Goal: Contribute content: Add original content to the website for others to see

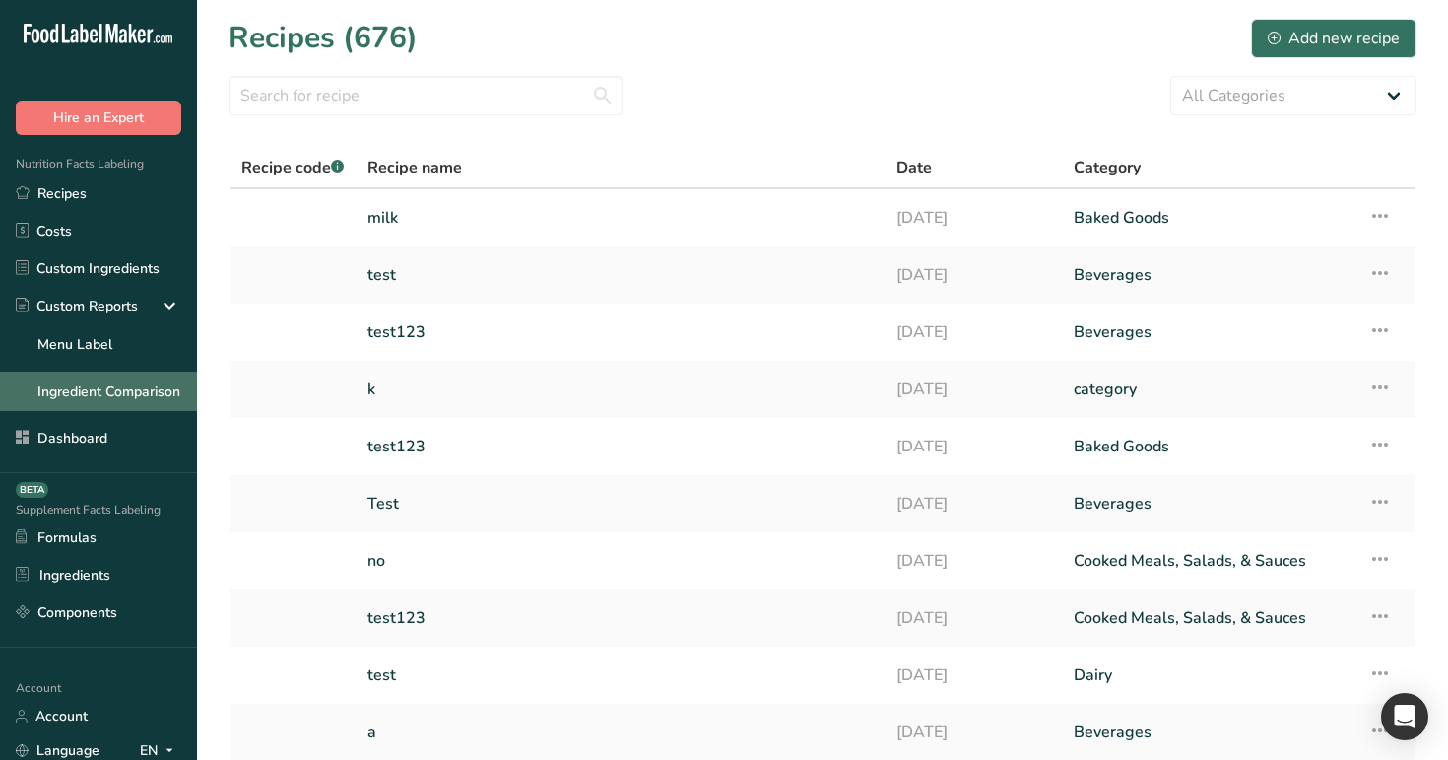
click at [91, 395] on link "Ingredient Comparison" at bounding box center [98, 390] width 197 height 39
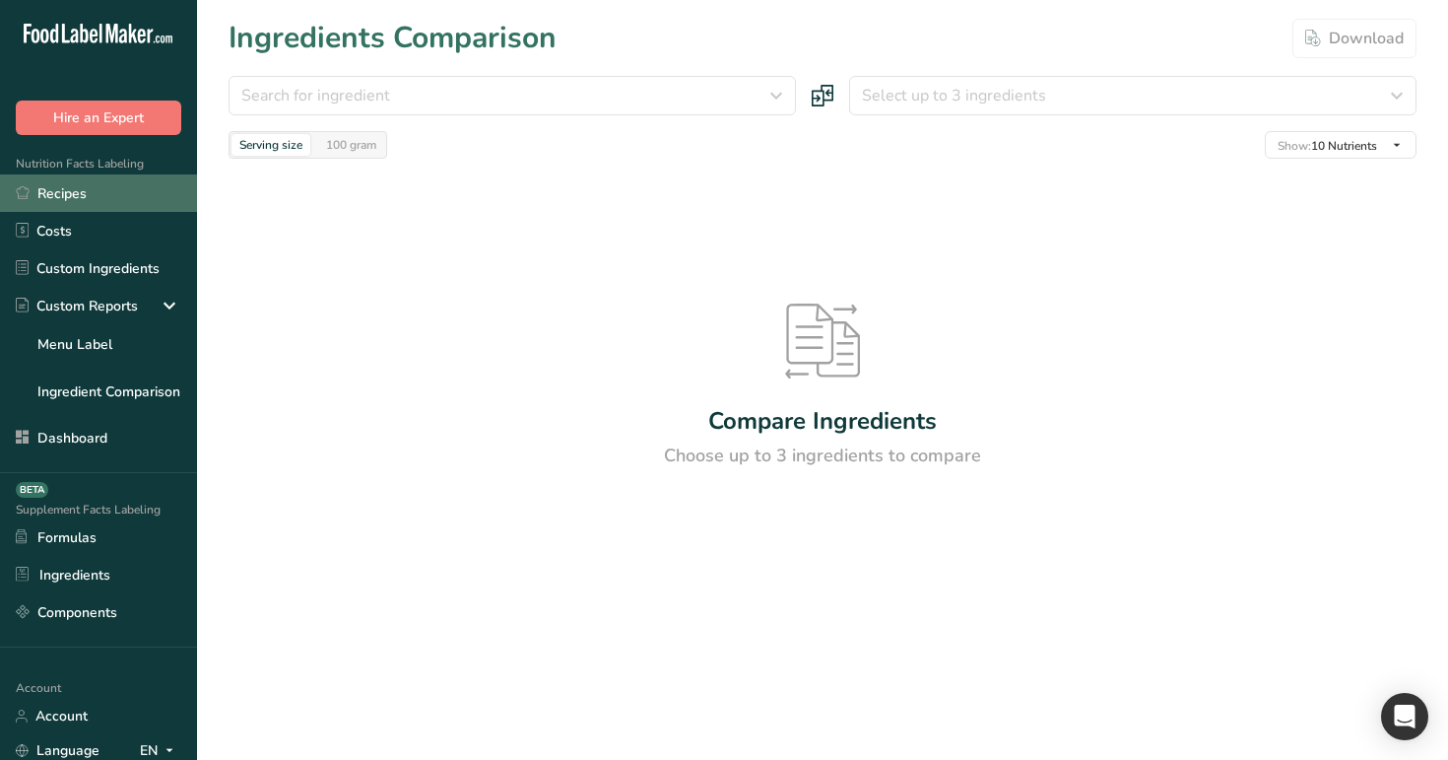
click at [61, 177] on link "Recipes" at bounding box center [98, 192] width 197 height 37
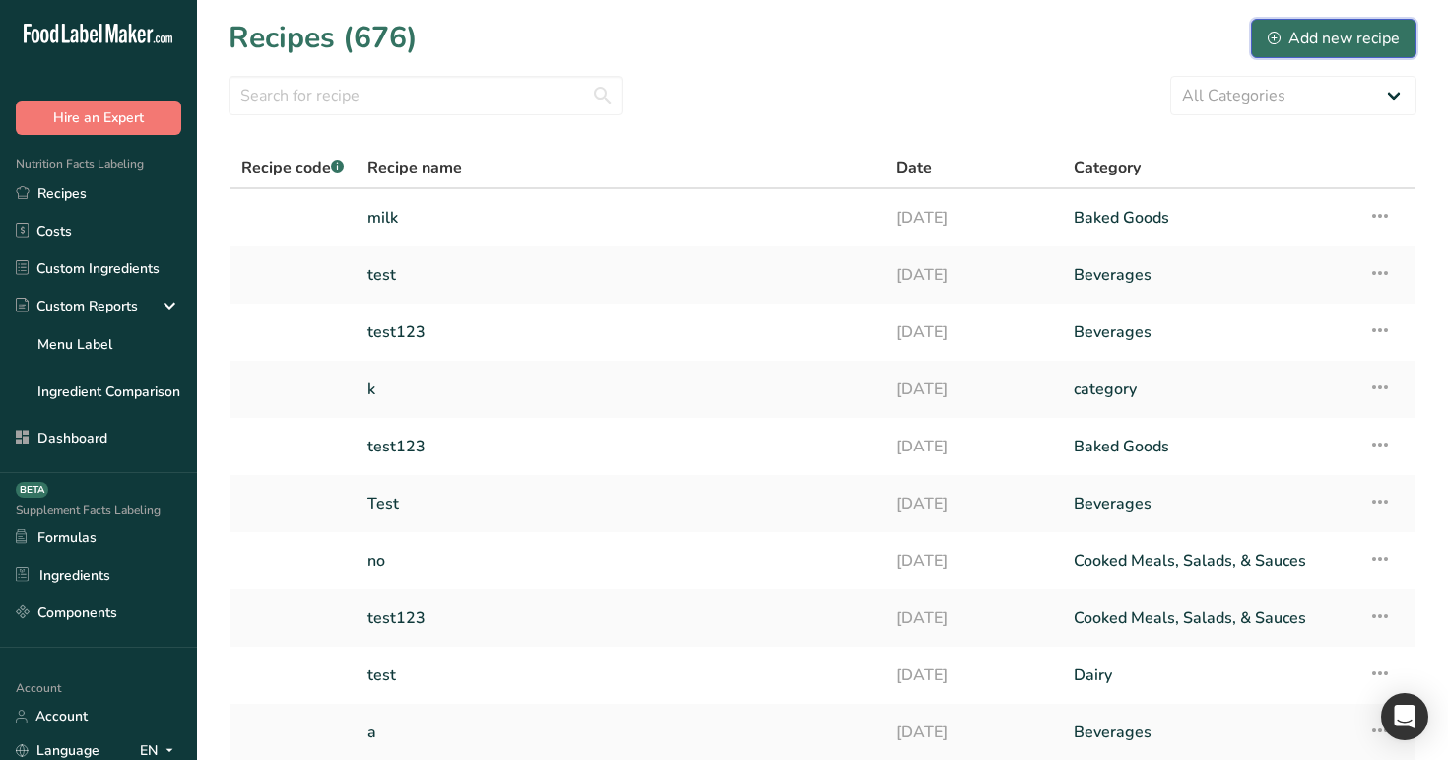
click at [1274, 40] on icon at bounding box center [1274, 38] width 13 height 13
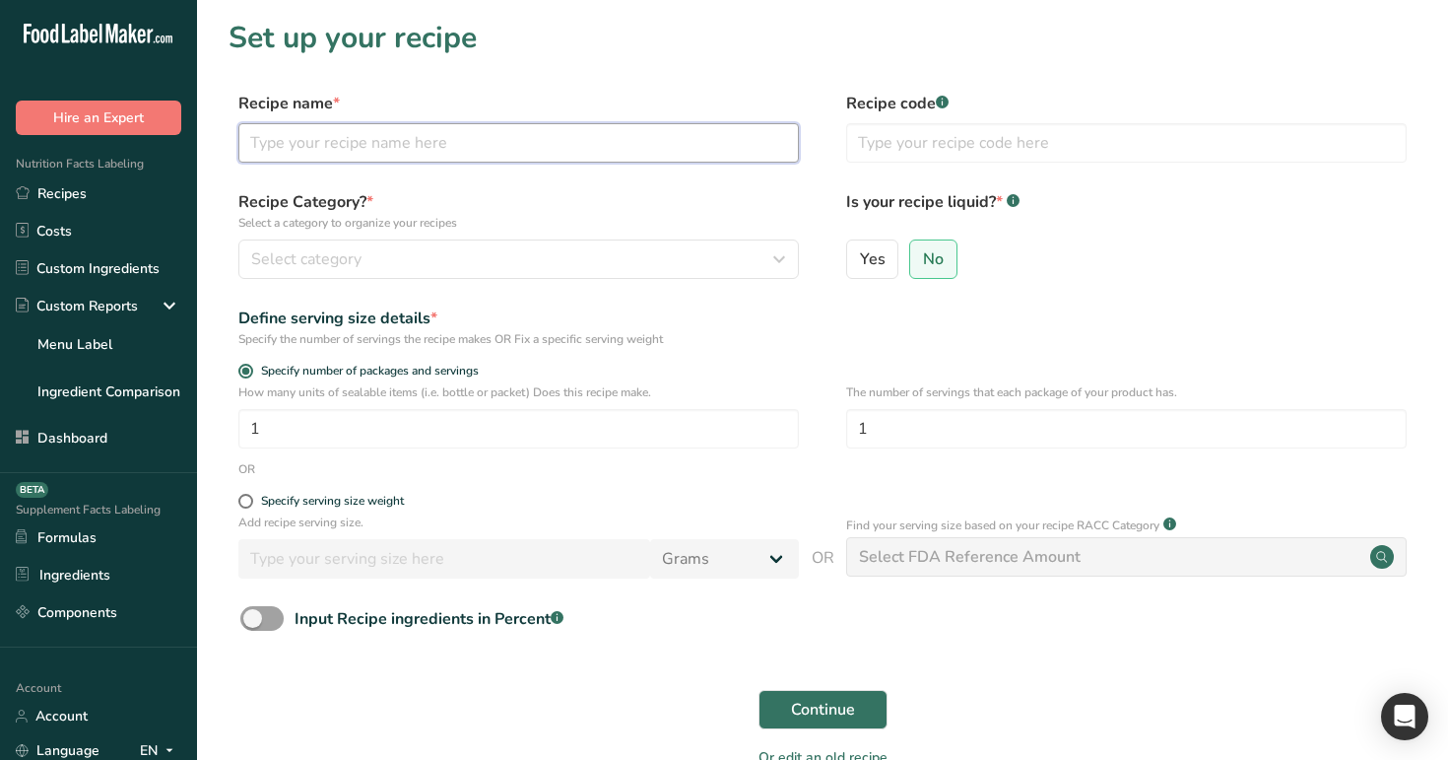
click at [490, 156] on input "text" at bounding box center [518, 142] width 561 height 39
type input "m"
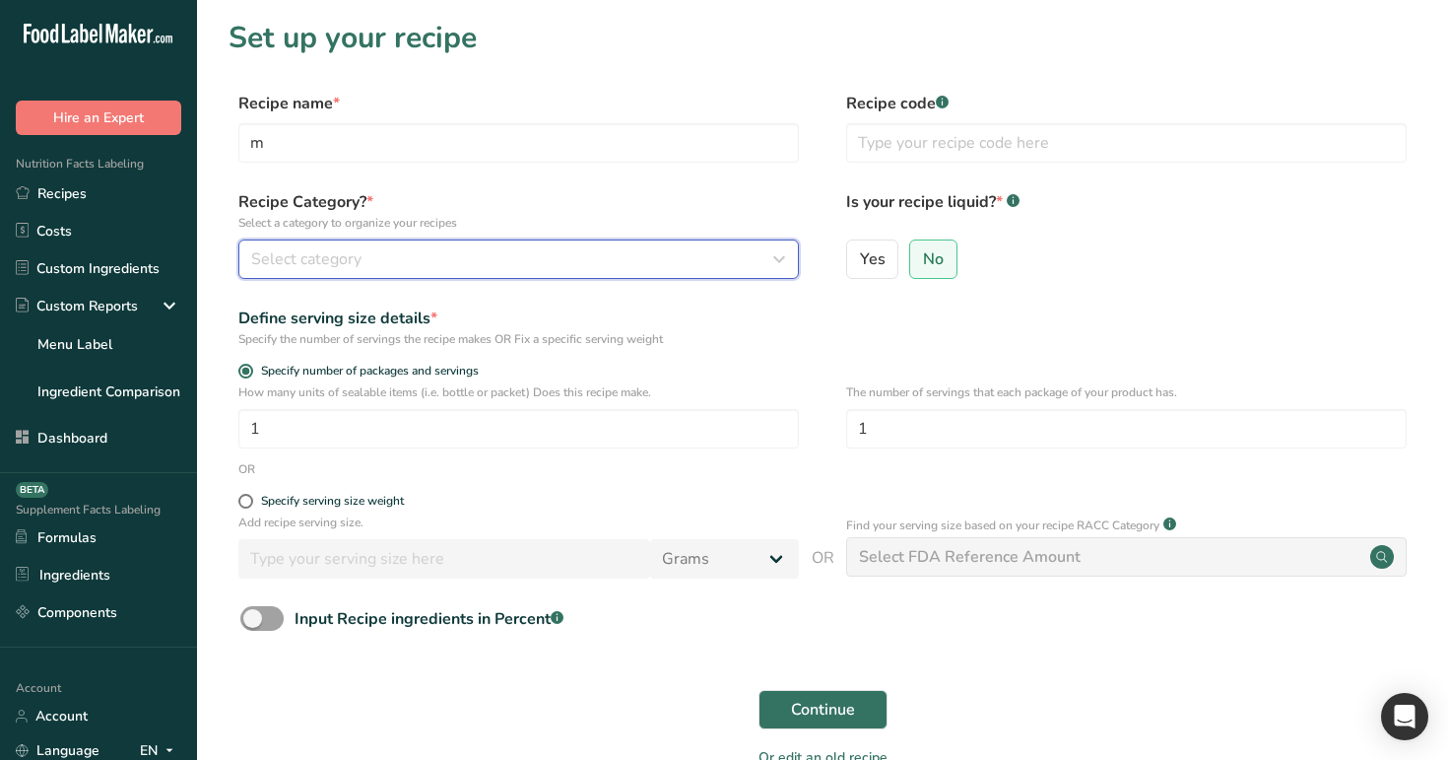
click at [526, 271] on button "Select category" at bounding box center [518, 258] width 561 height 39
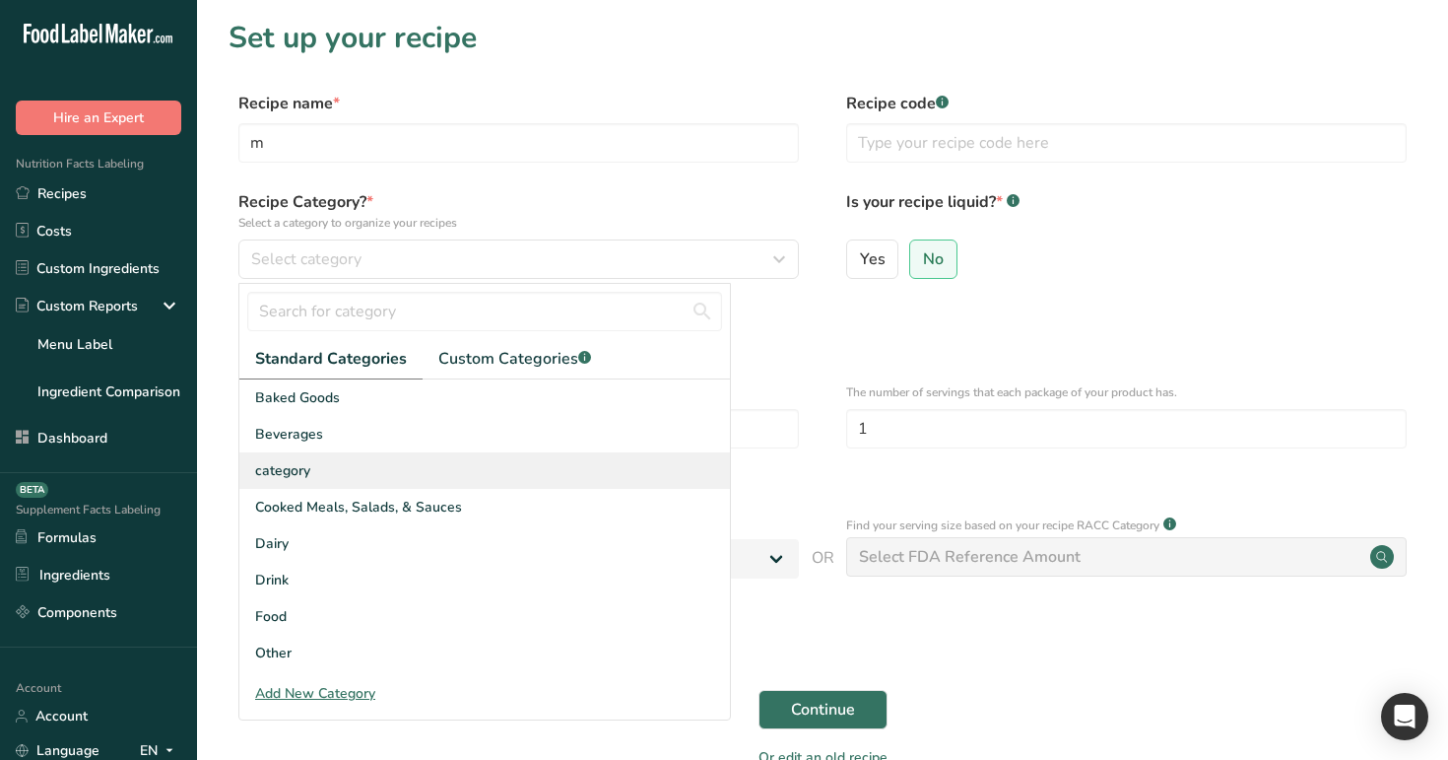
click at [466, 479] on div "category" at bounding box center [484, 470] width 491 height 36
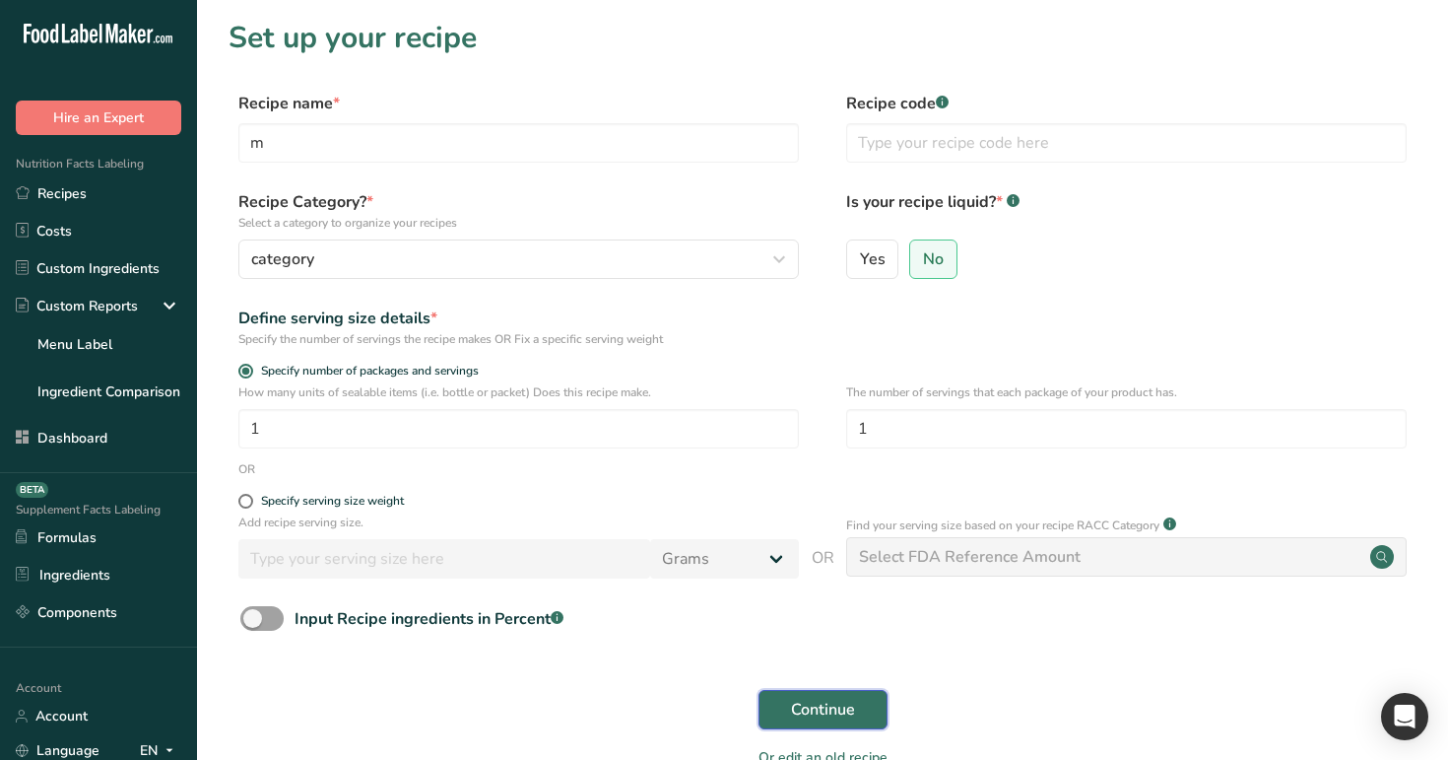
click at [822, 709] on span "Continue" at bounding box center [823, 709] width 64 height 24
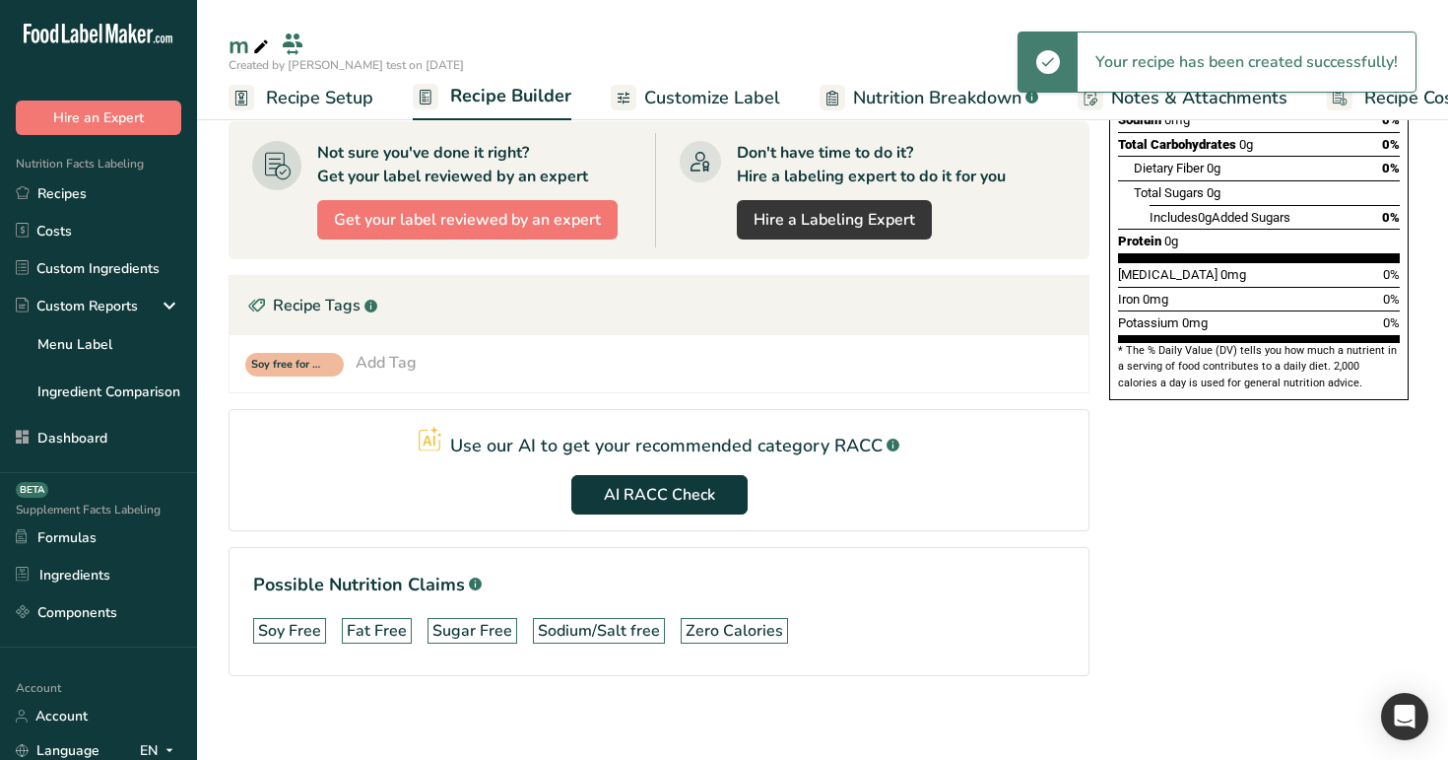
scroll to position [402, 0]
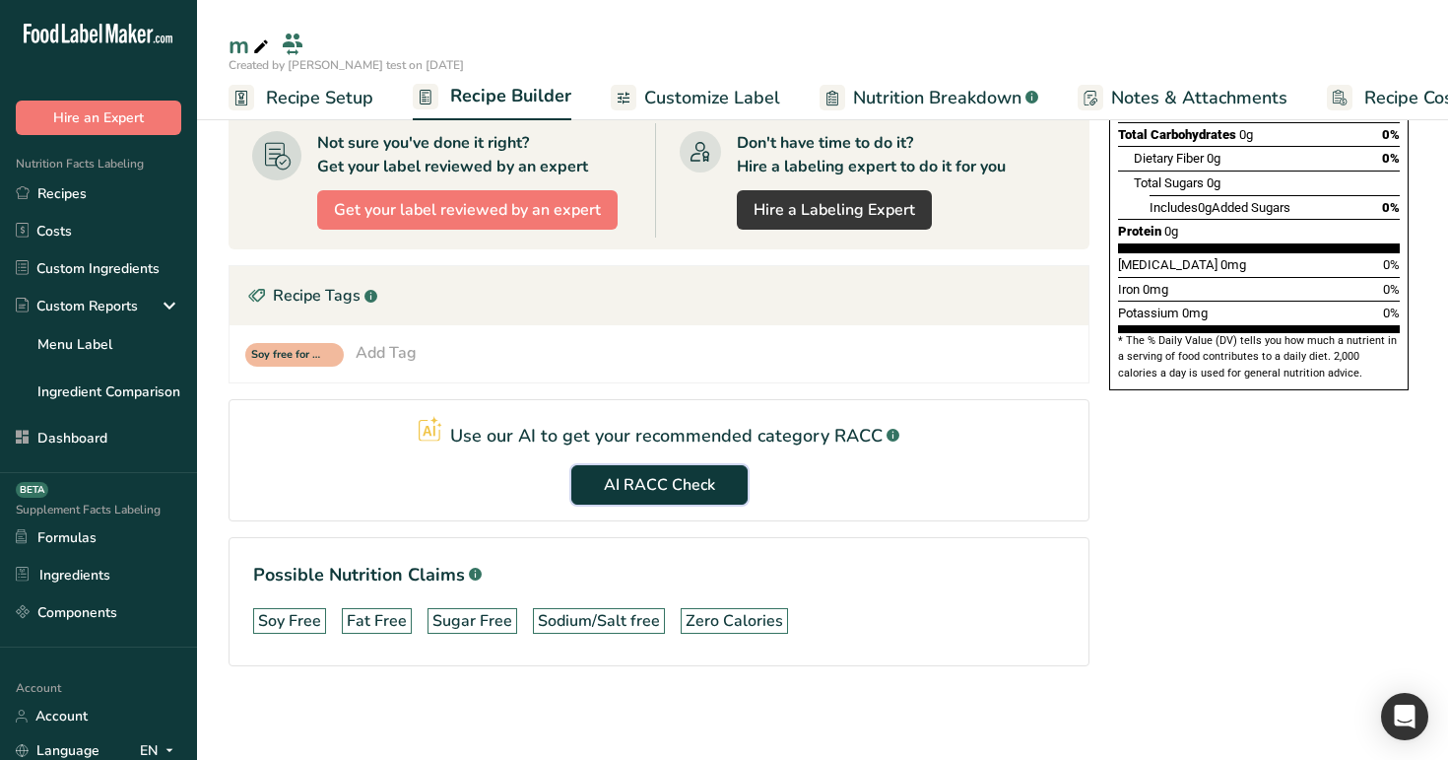
click at [673, 475] on span "AI RACC Check" at bounding box center [659, 485] width 111 height 24
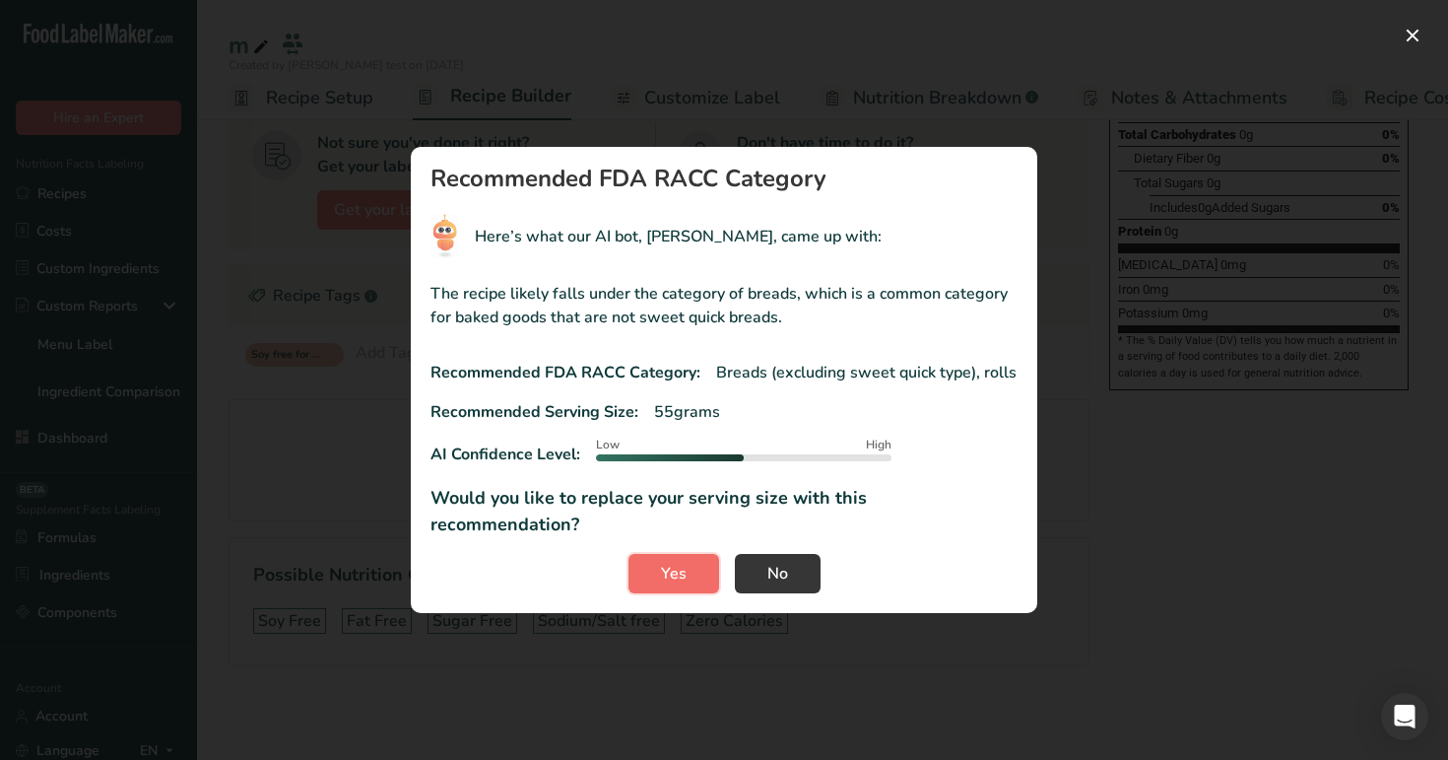
click at [685, 562] on span "Yes" at bounding box center [674, 574] width 26 height 24
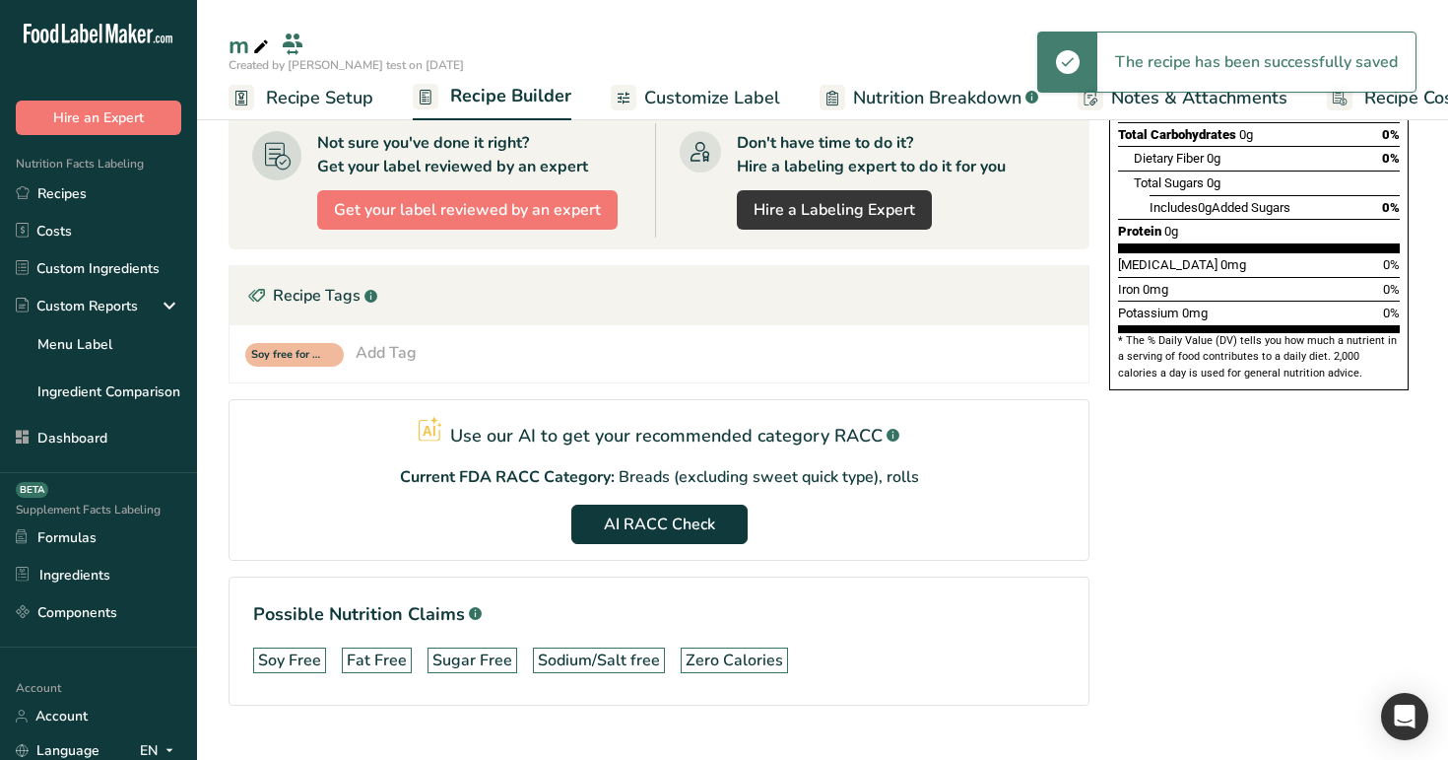
click at [331, 98] on span "Recipe Setup" at bounding box center [319, 98] width 107 height 27
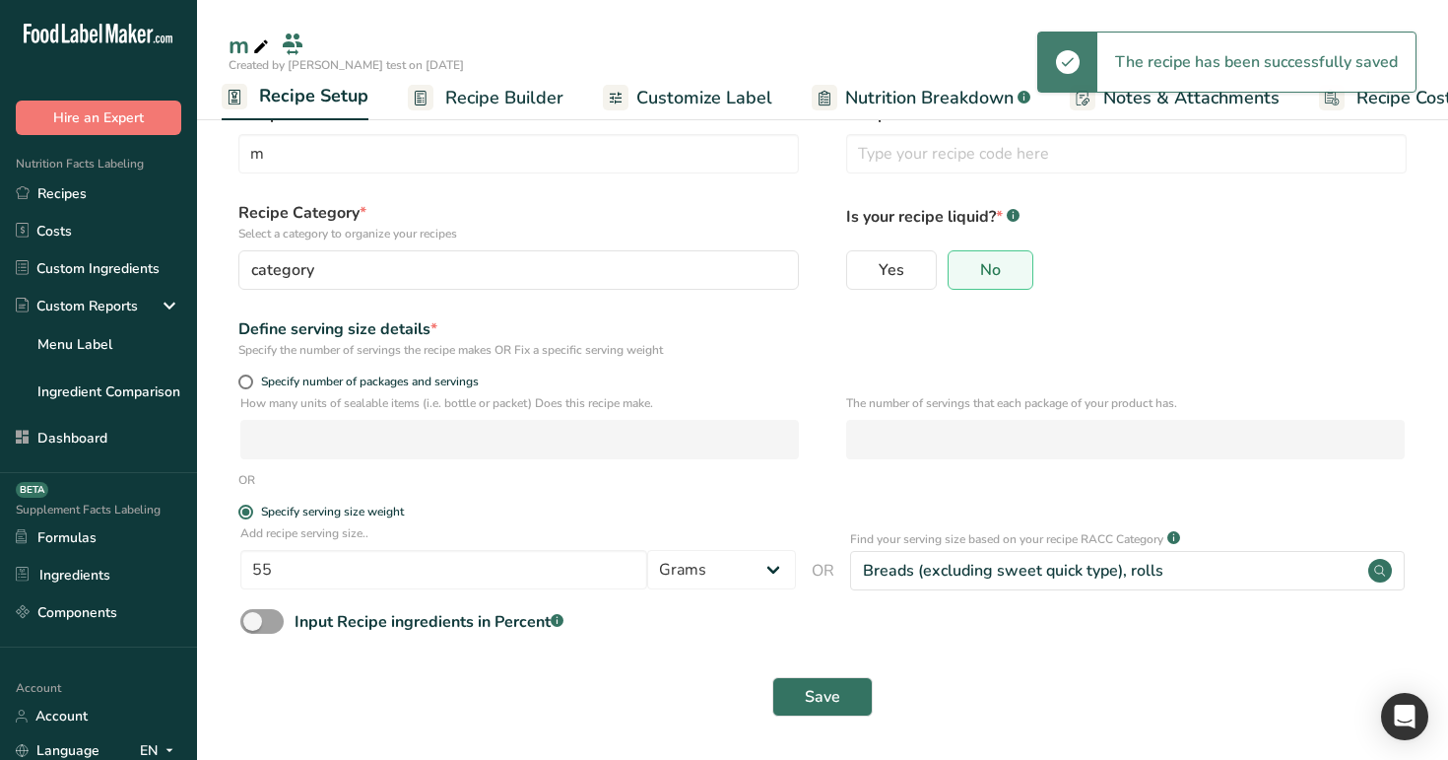
scroll to position [39, 0]
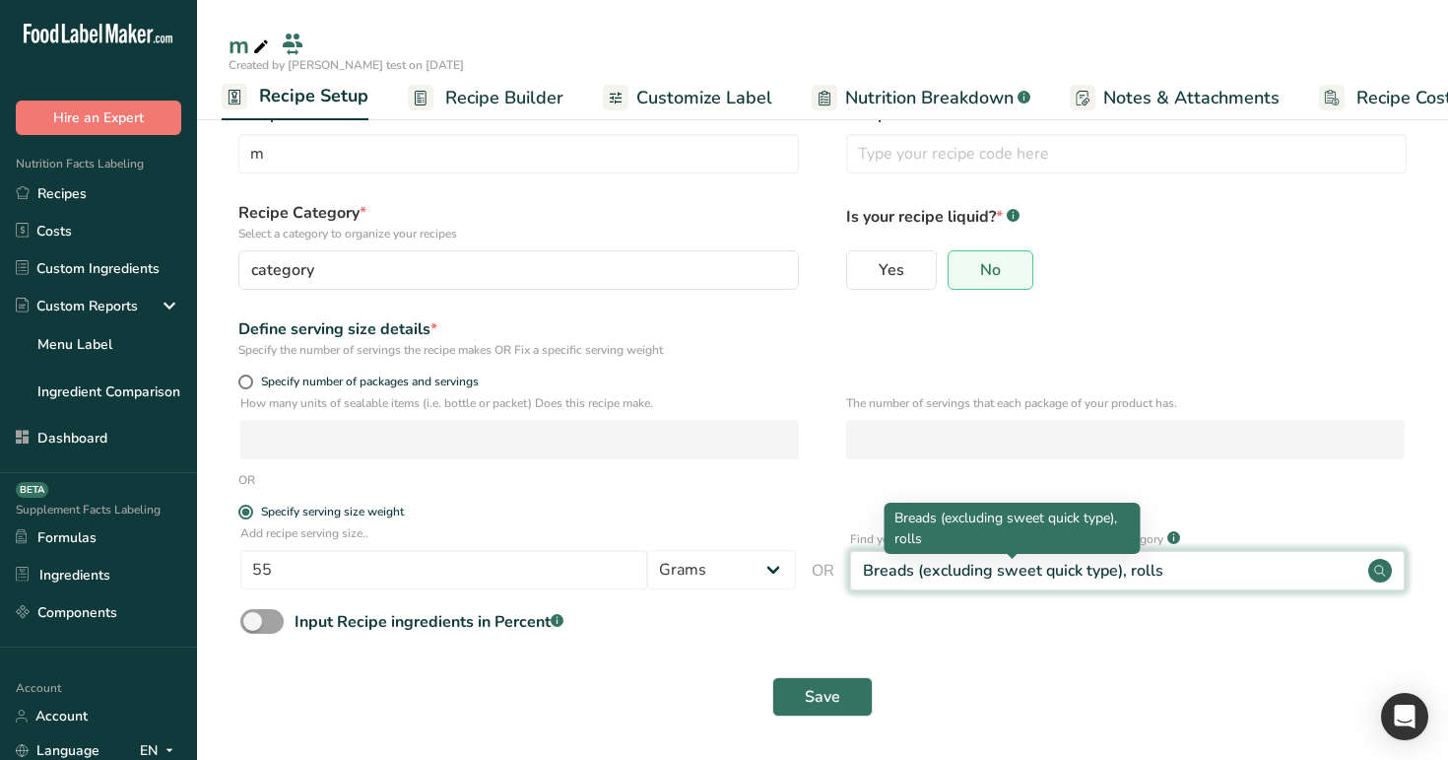
click at [1058, 570] on div "Breads (excluding sweet quick type), rolls" at bounding box center [1013, 571] width 300 height 24
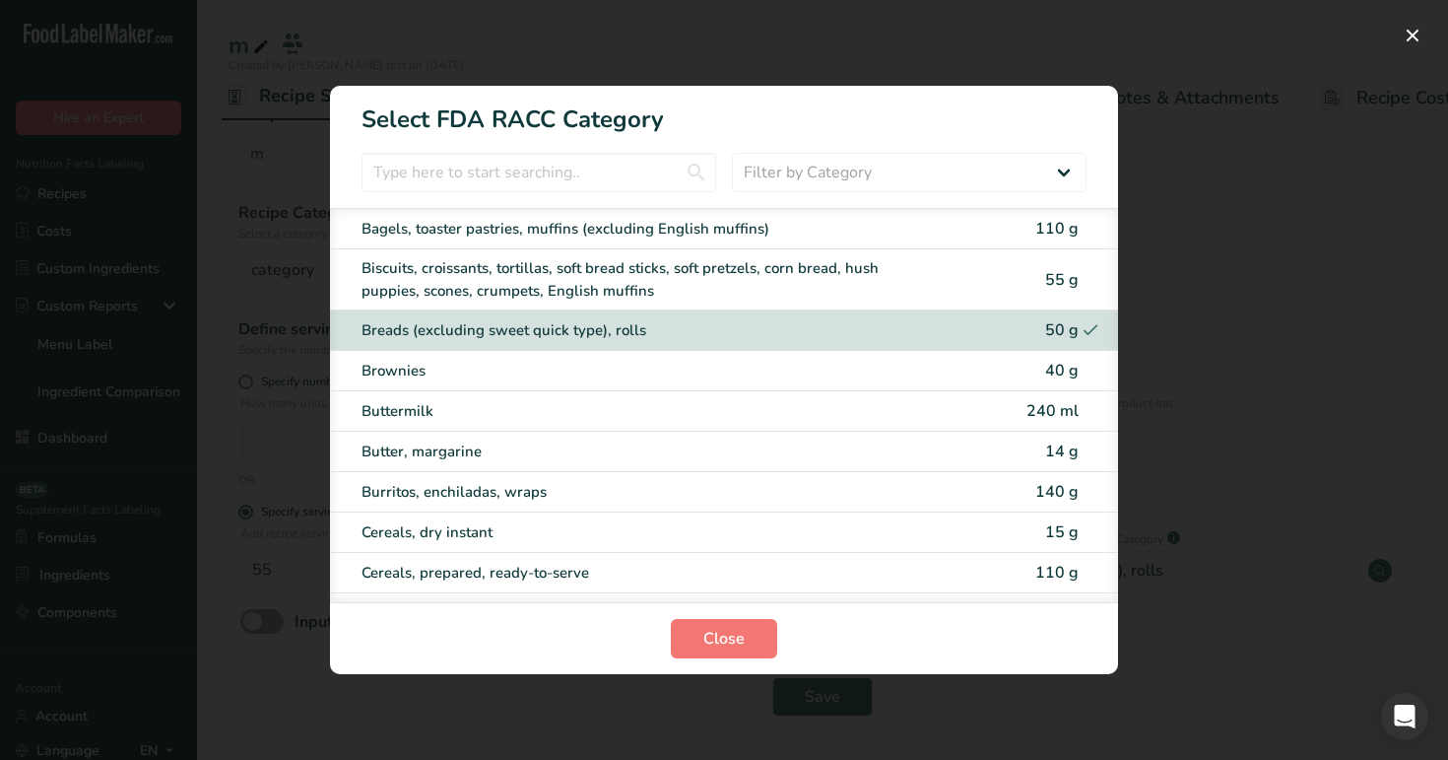
click at [997, 330] on div "Breads (excluding sweet quick type), rolls" at bounding box center [691, 330] width 658 height 23
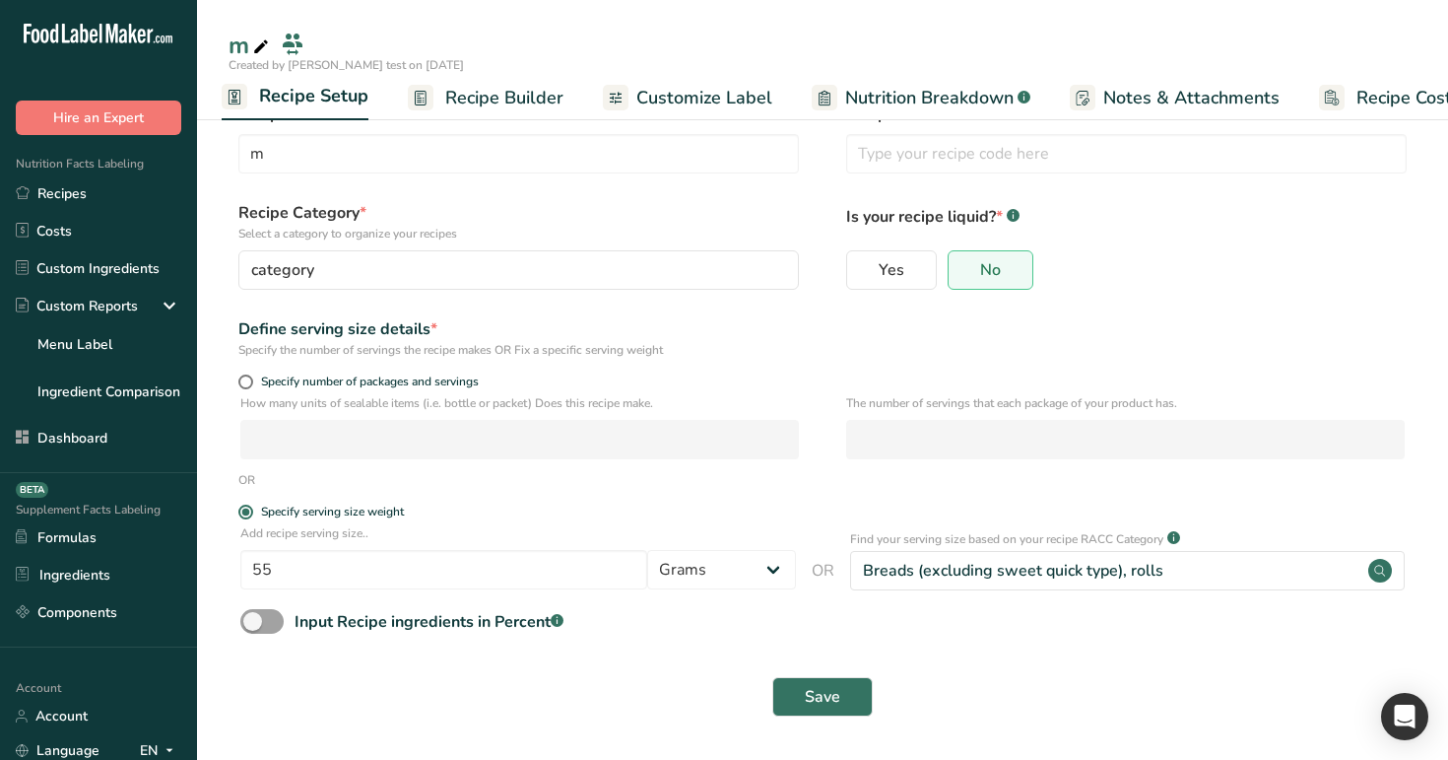
scroll to position [0, 0]
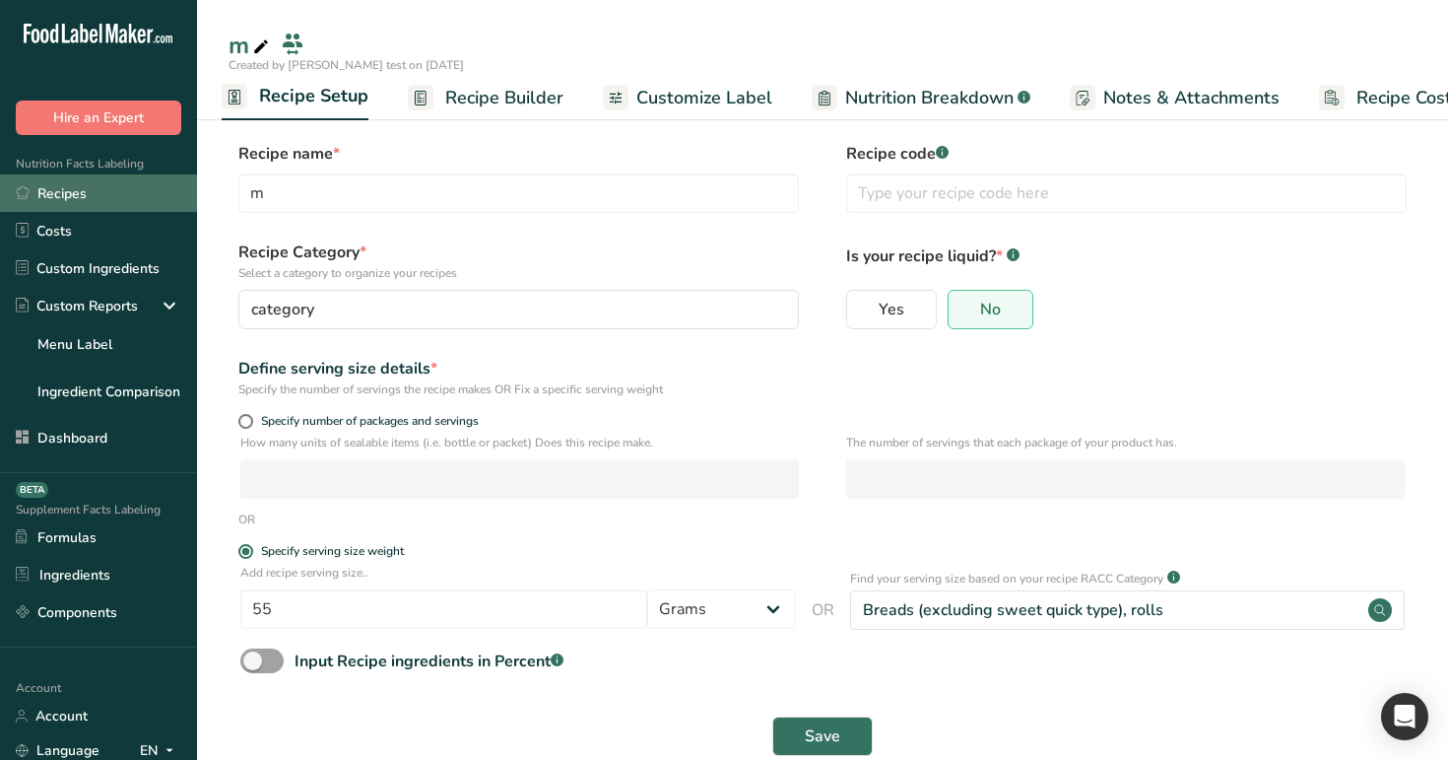
click at [125, 198] on link "Recipes" at bounding box center [98, 192] width 197 height 37
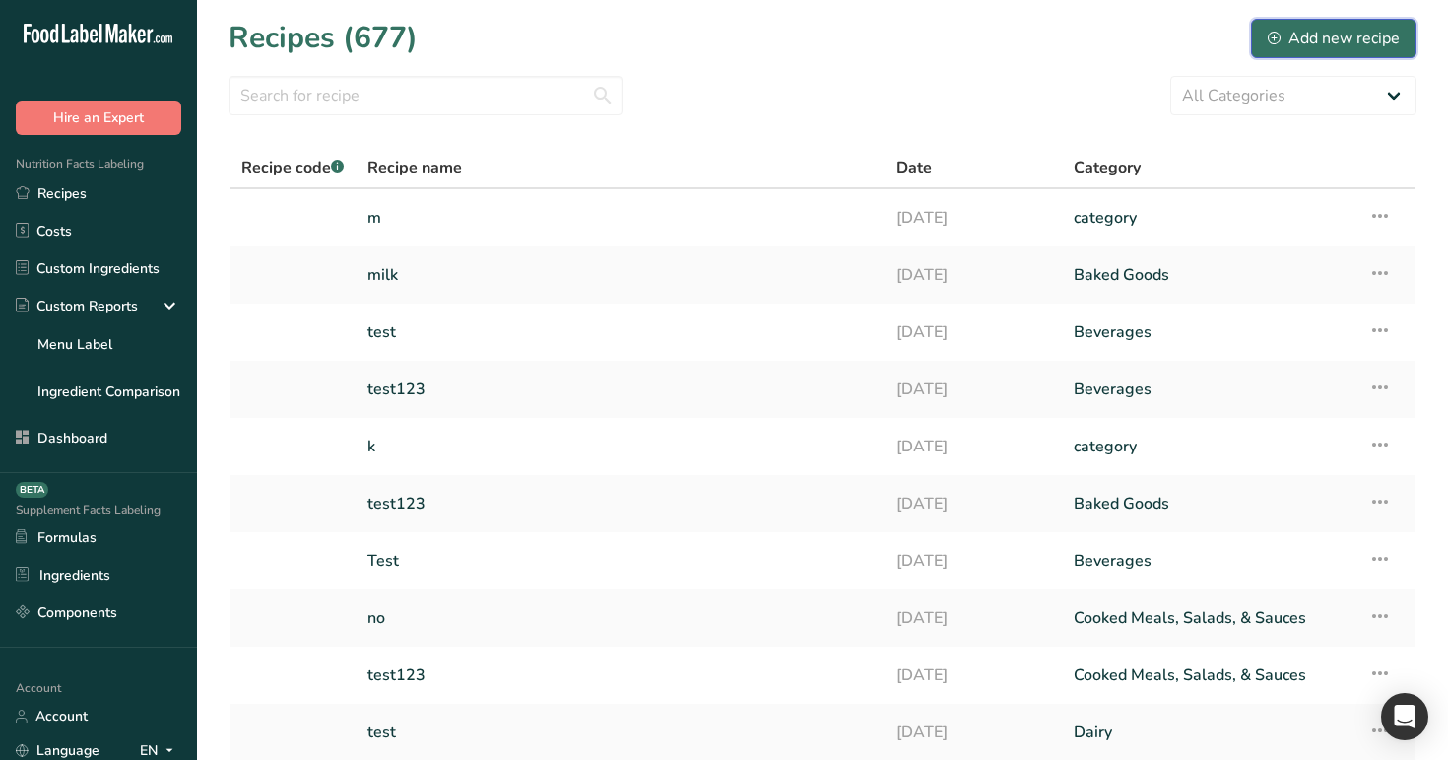
click at [1289, 51] on button "Add new recipe" at bounding box center [1334, 38] width 166 height 39
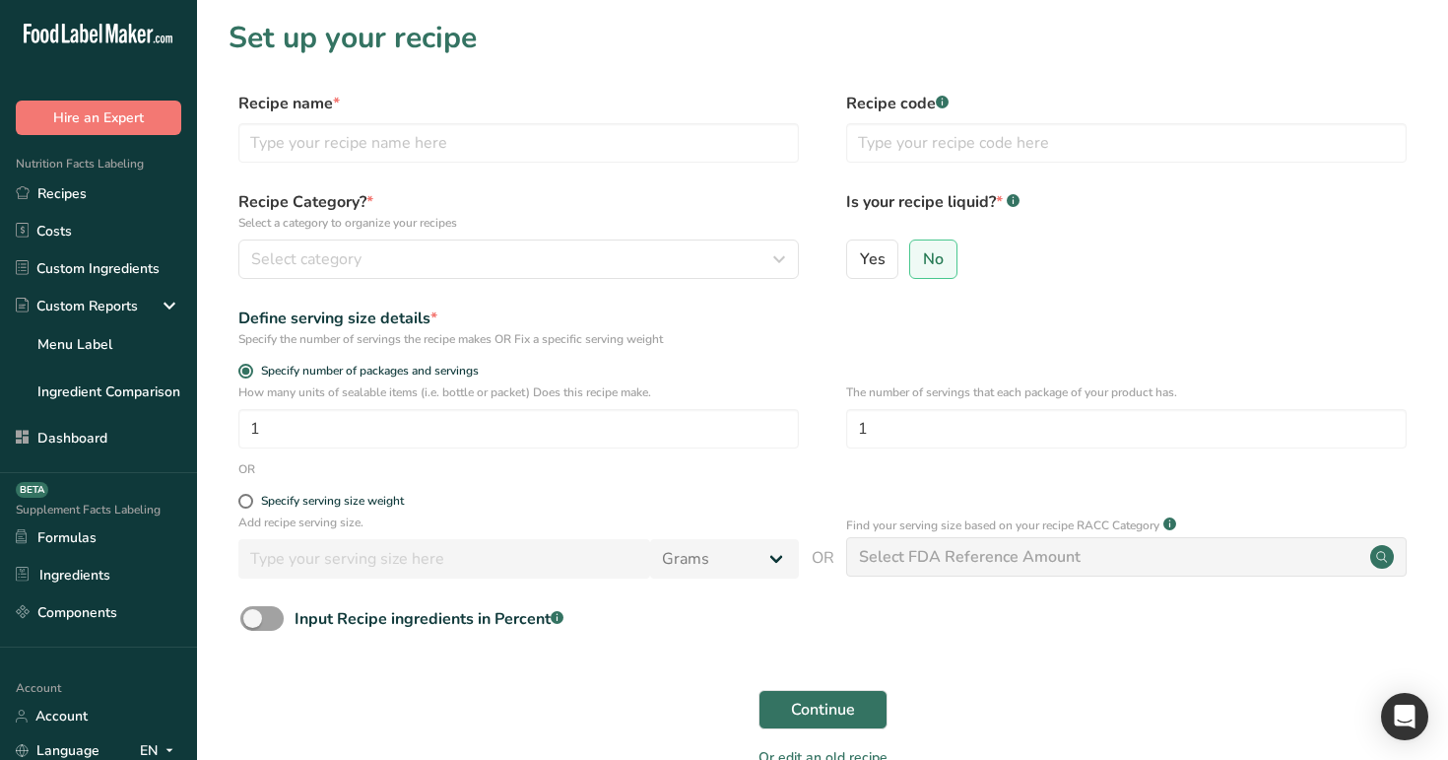
click at [561, 163] on div "Recipe name * Recipe code .a-a{fill:#347362;}.b-a{fill:#fff;}" at bounding box center [823, 133] width 1188 height 83
click at [560, 152] on input "text" at bounding box center [518, 142] width 561 height 39
type input "m"
type input "testy"
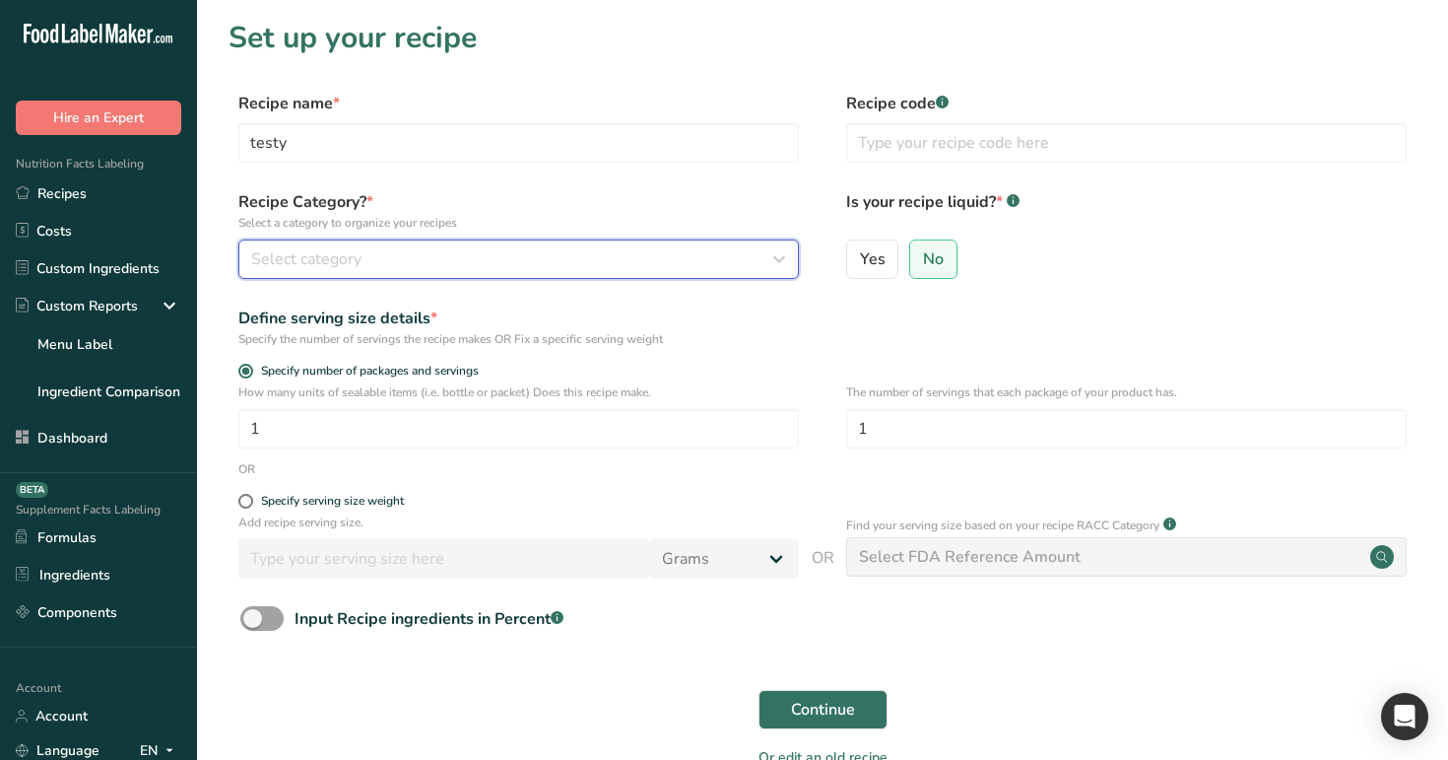
click at [505, 265] on div "Select category" at bounding box center [512, 259] width 523 height 24
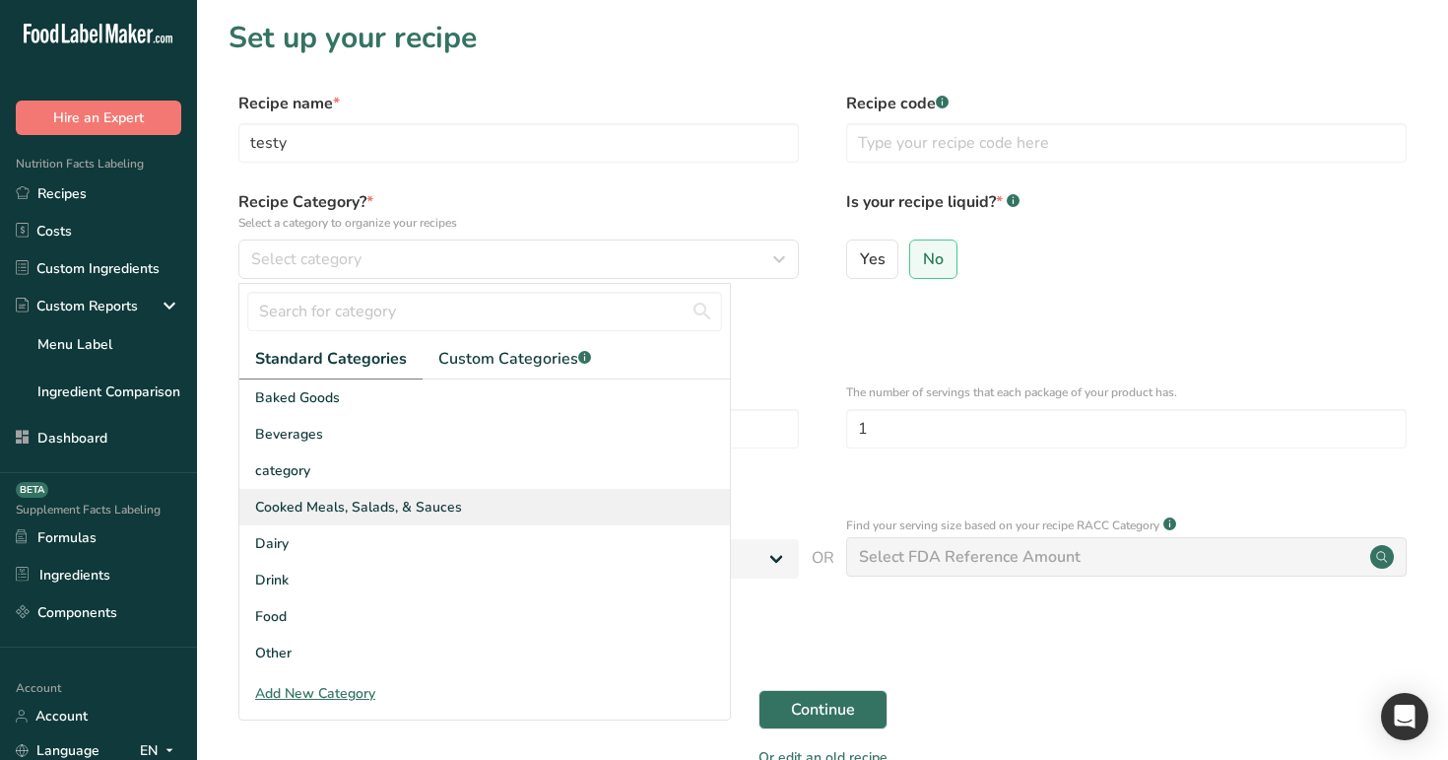
click at [550, 507] on div "Cooked Meals, Salads, & Sauces" at bounding box center [484, 507] width 491 height 36
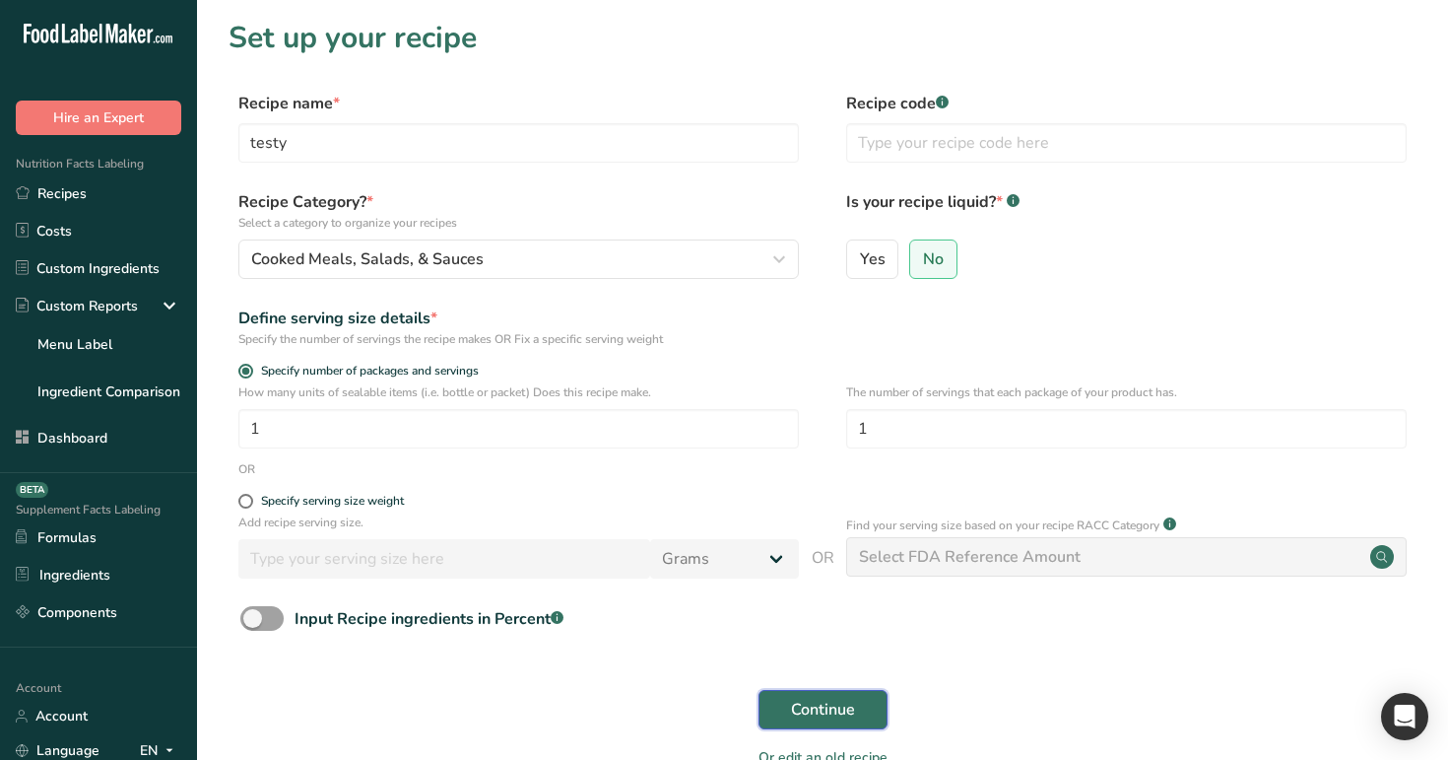
click at [811, 705] on span "Continue" at bounding box center [823, 709] width 64 height 24
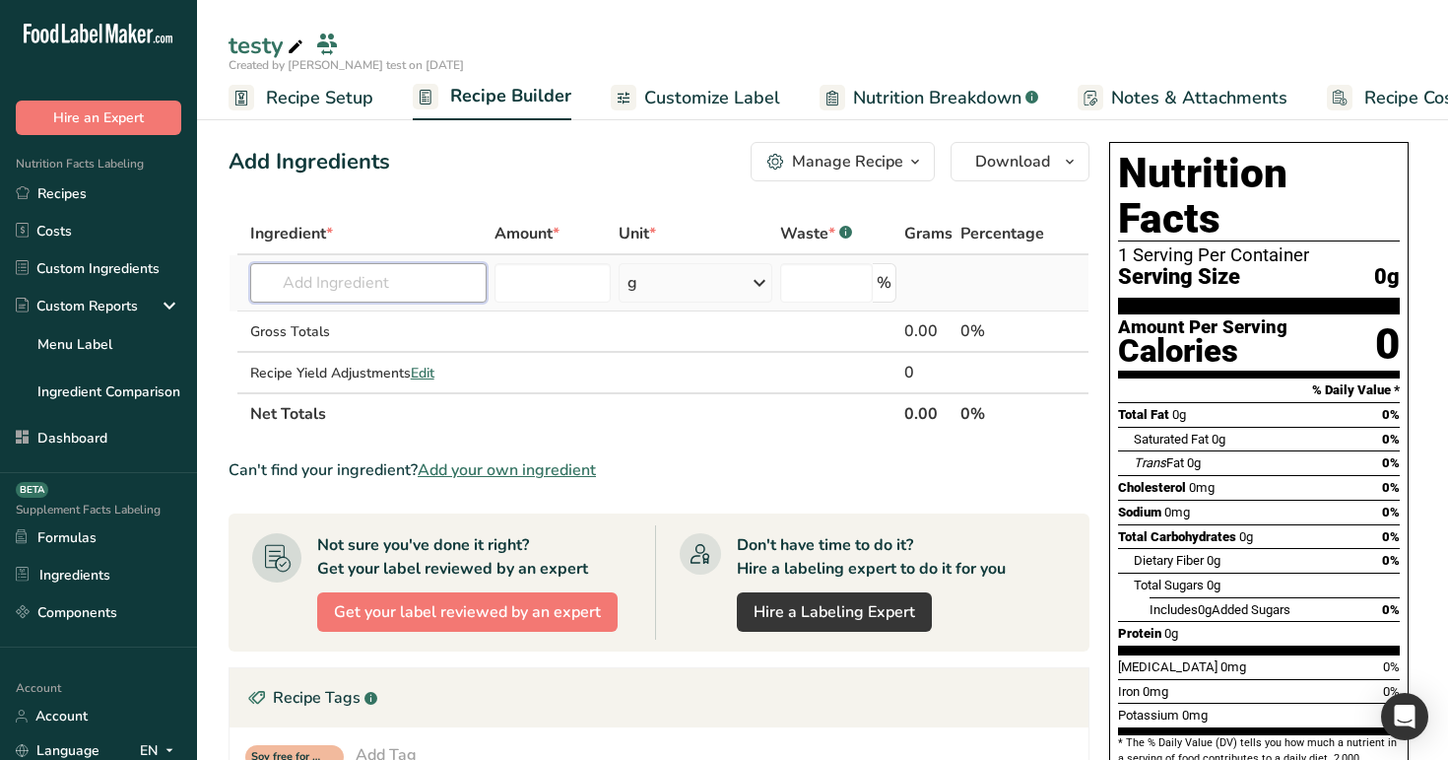
click at [378, 280] on input "text" at bounding box center [368, 282] width 237 height 39
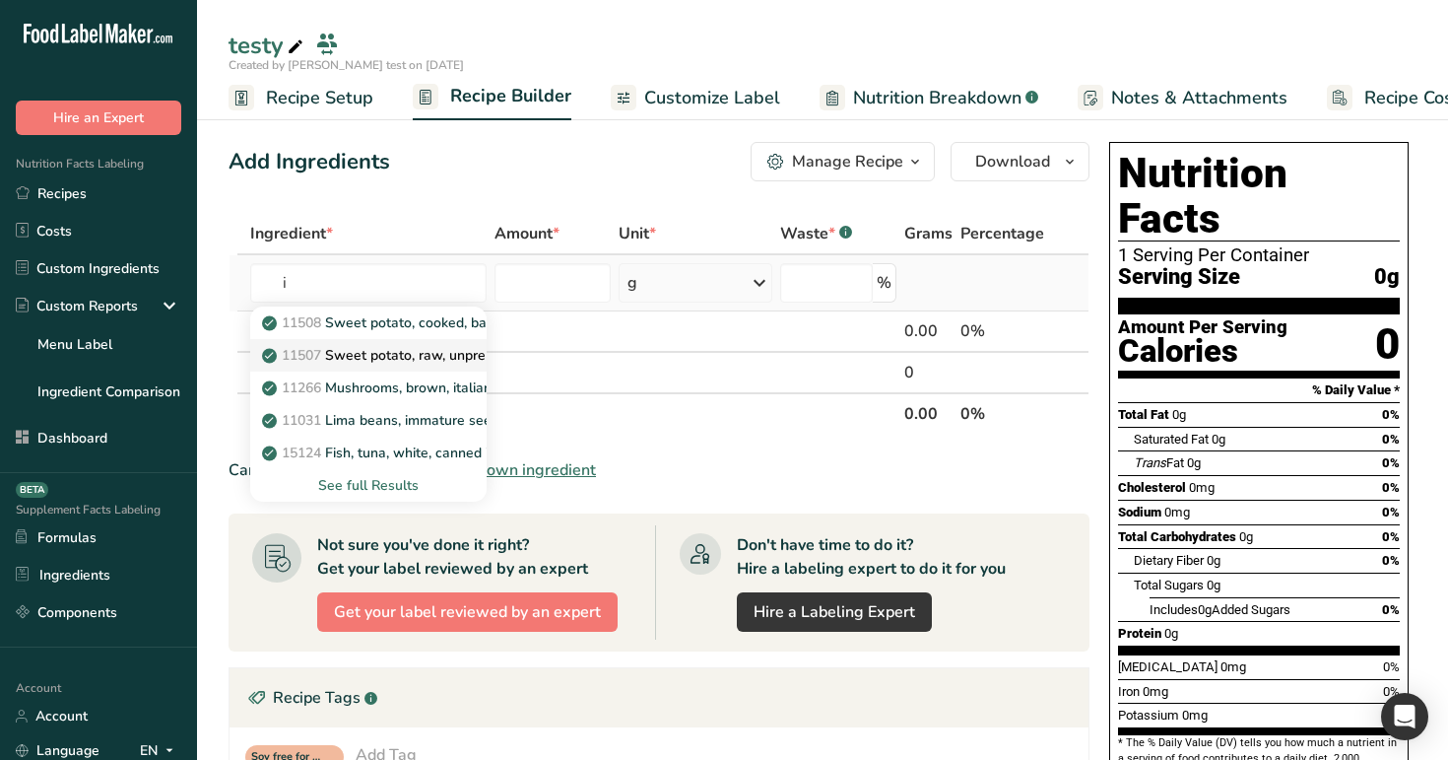
click at [390, 362] on p "11507 Sweet potato, raw, unprepared (Includes foods for USDA's Food Distributio…" at bounding box center [570, 355] width 608 height 21
type input "Sweet potato, raw, unprepared (Includes foods for USDA's Food Distribution Prog…"
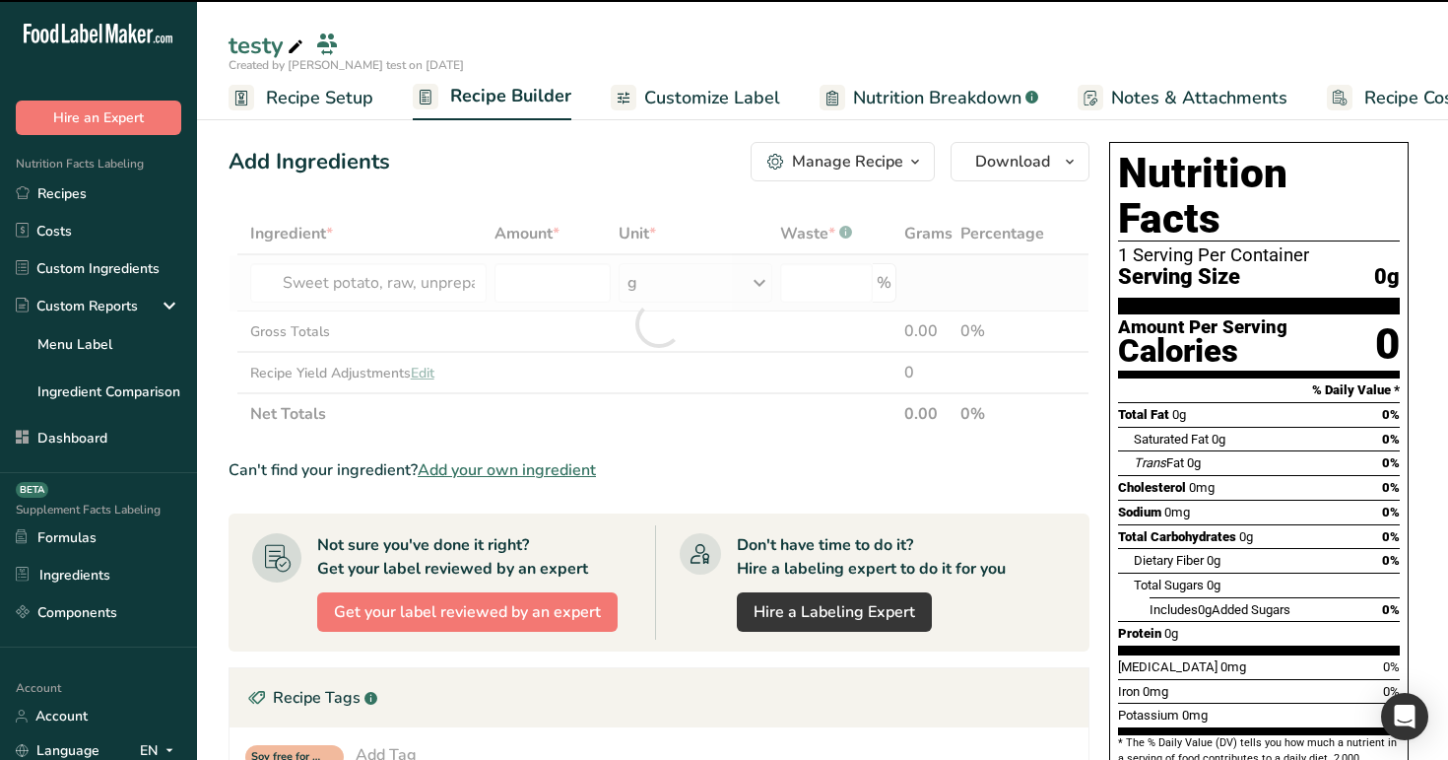
type input "0"
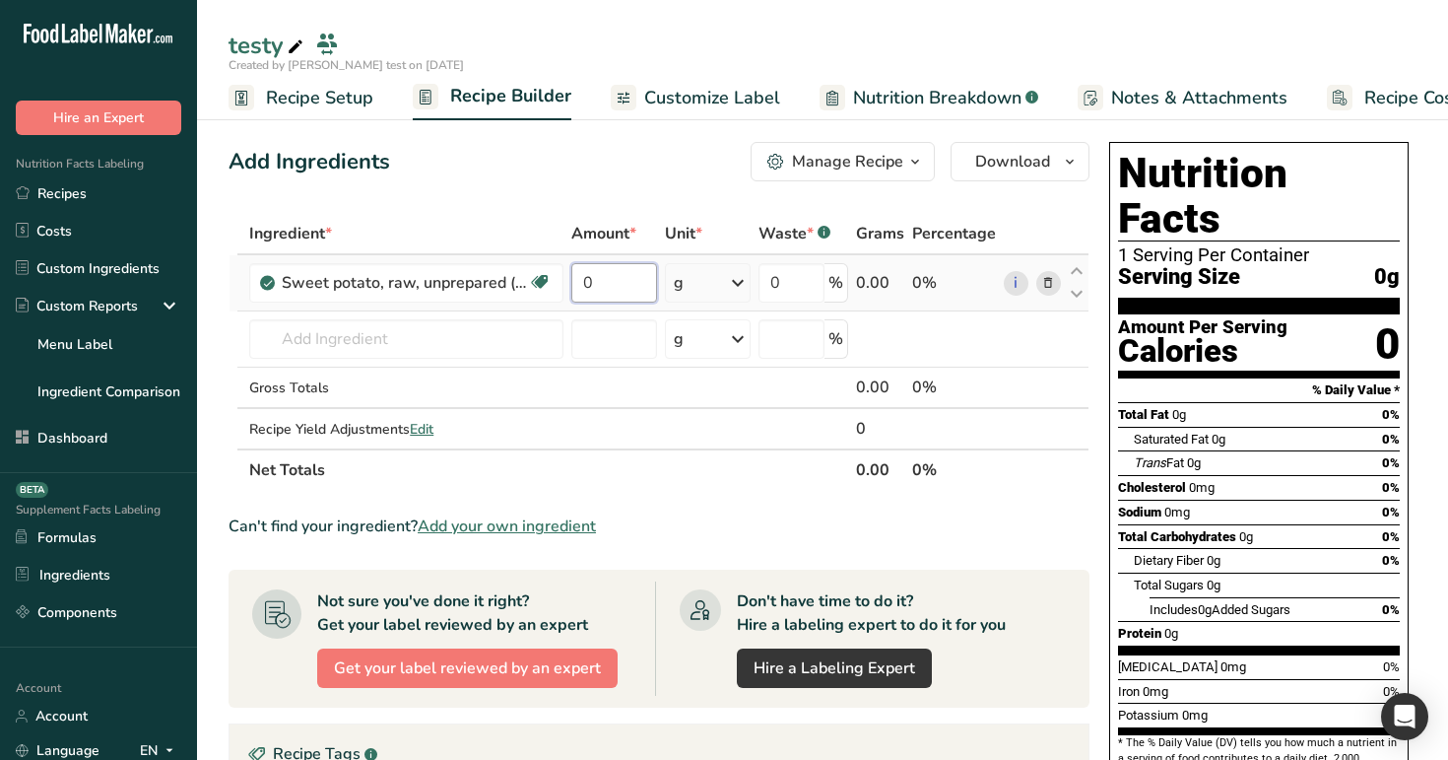
click at [590, 283] on input "0" at bounding box center [613, 282] width 85 height 39
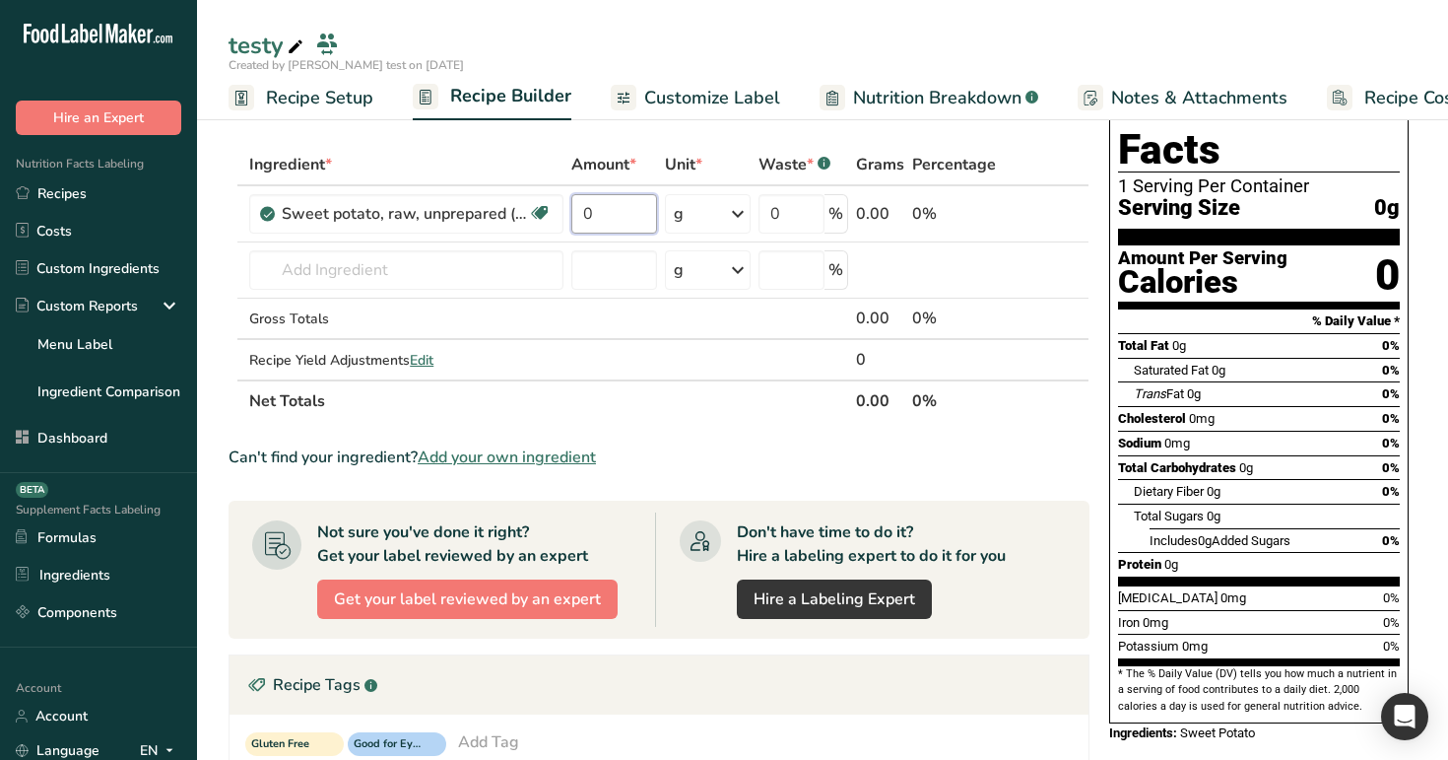
scroll to position [79, 0]
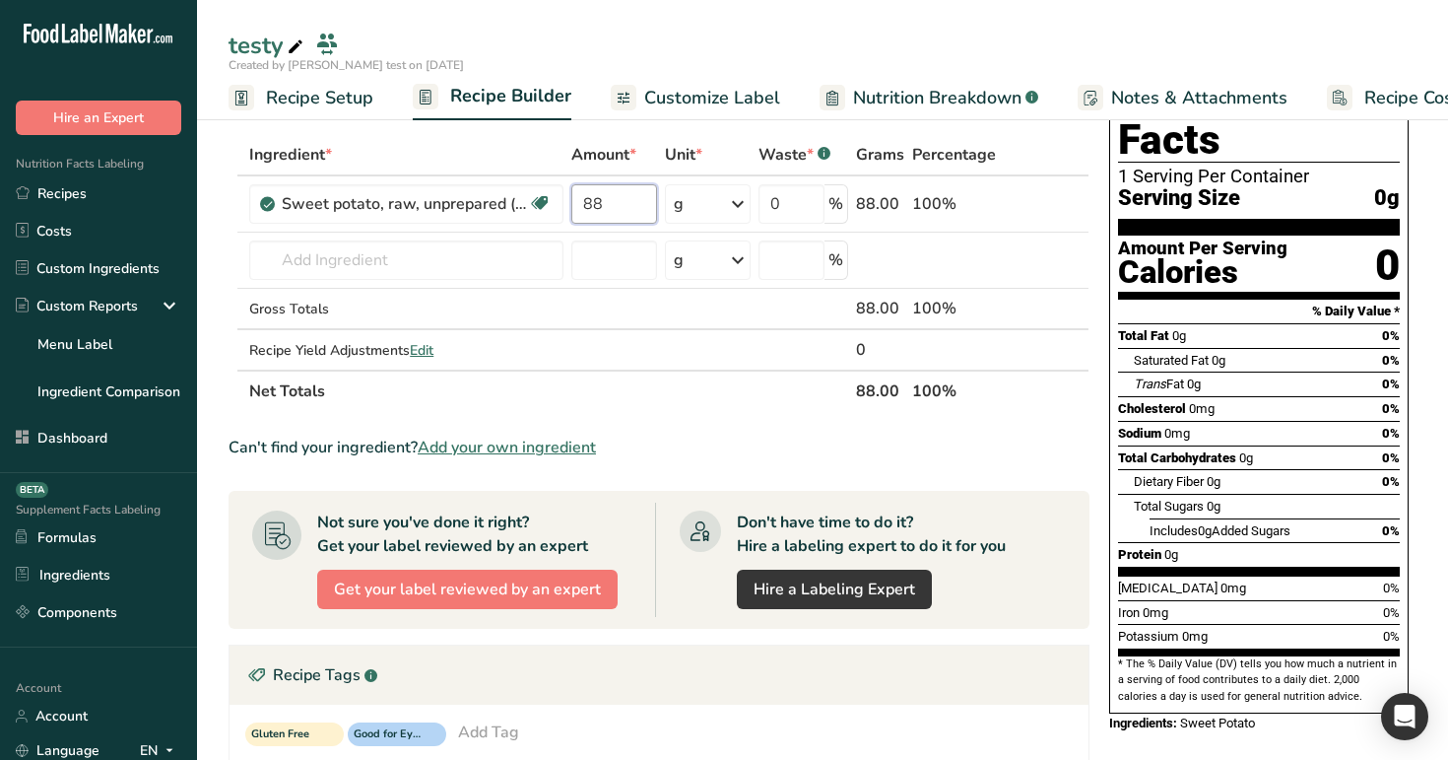
type input "88"
click at [530, 147] on div "Ingredient * Amount * Unit * Waste * .a-a{fill:#347362;}.b-a{fill:#fff;} Grams …" at bounding box center [659, 273] width 861 height 278
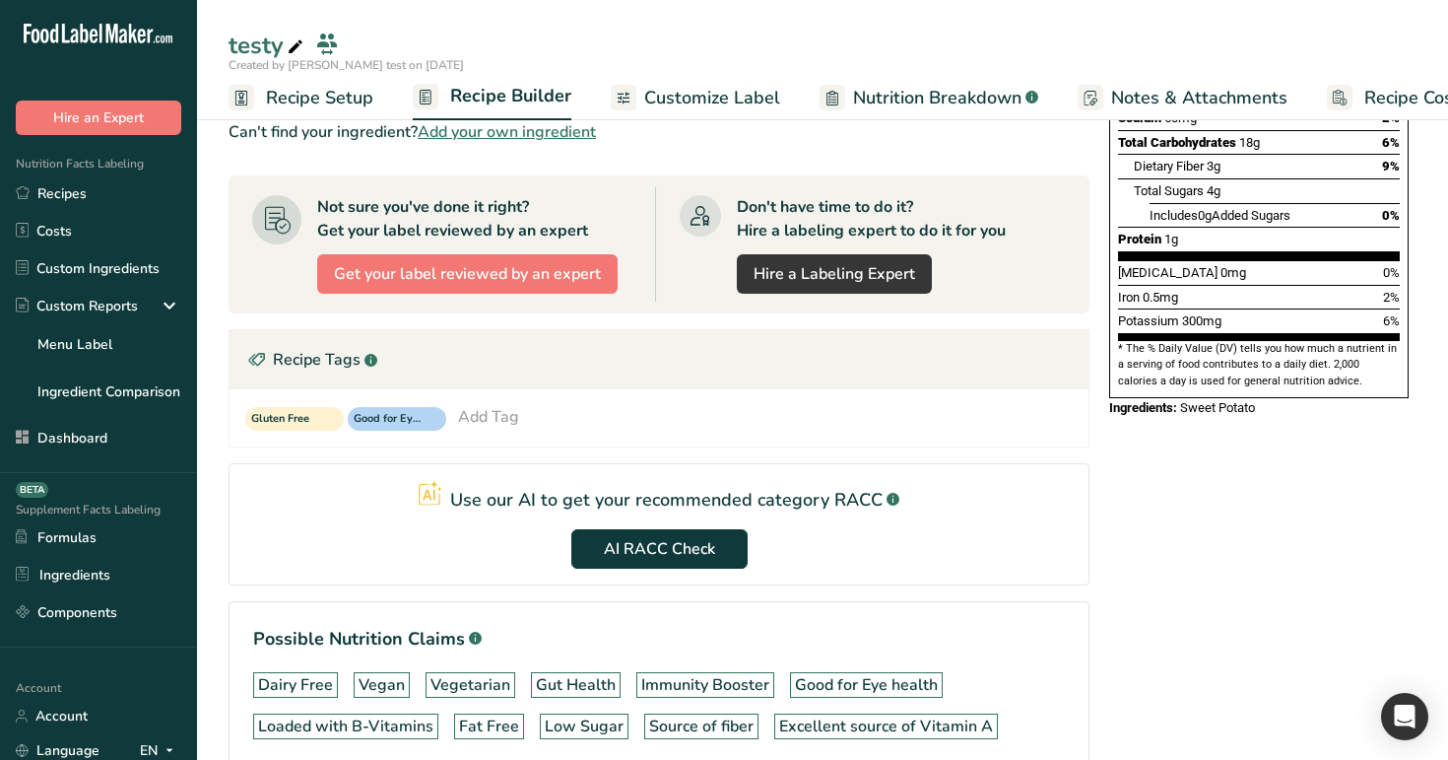
scroll to position [398, 0]
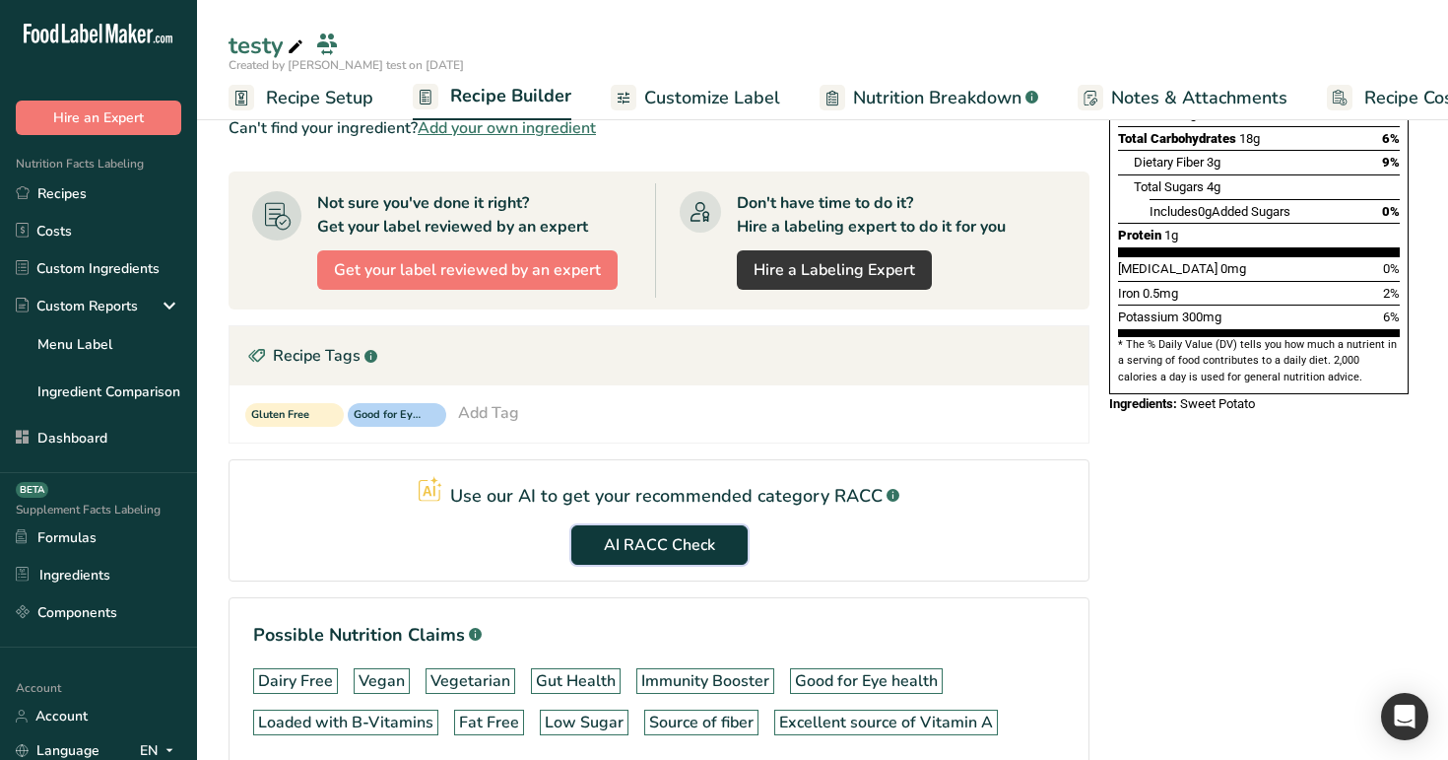
click at [638, 538] on span "AI RACC Check" at bounding box center [659, 545] width 111 height 24
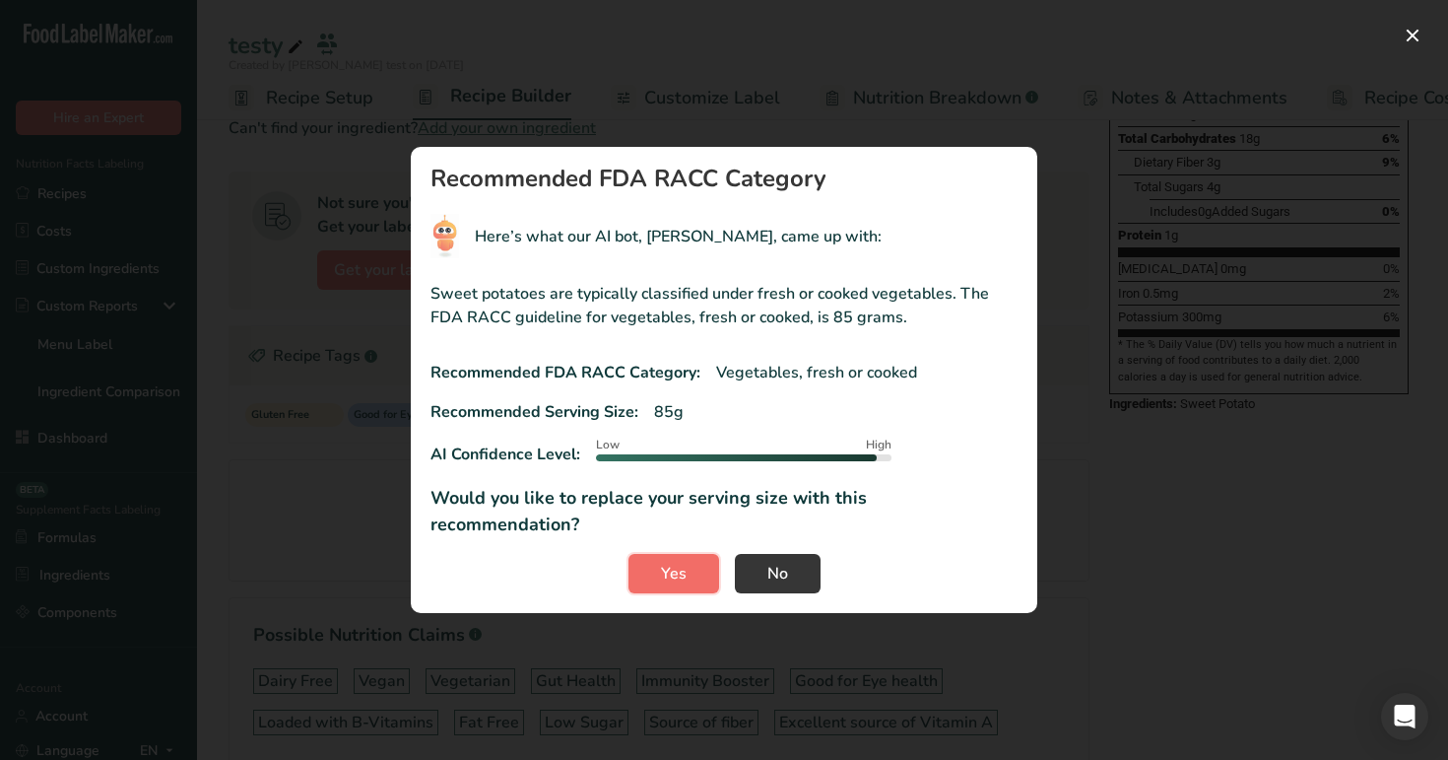
click at [660, 566] on button "Yes" at bounding box center [674, 573] width 91 height 39
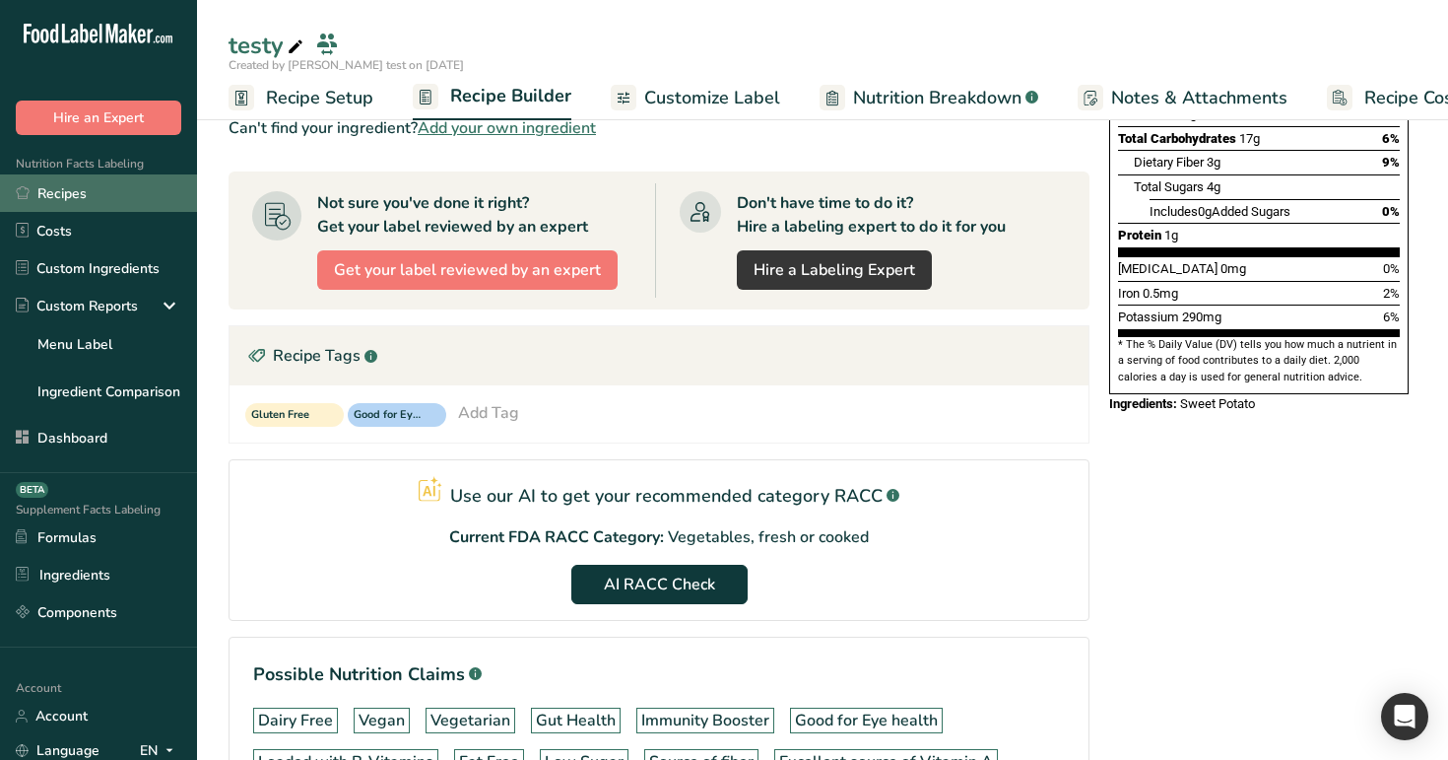
click at [66, 206] on link "Recipes" at bounding box center [98, 192] width 197 height 37
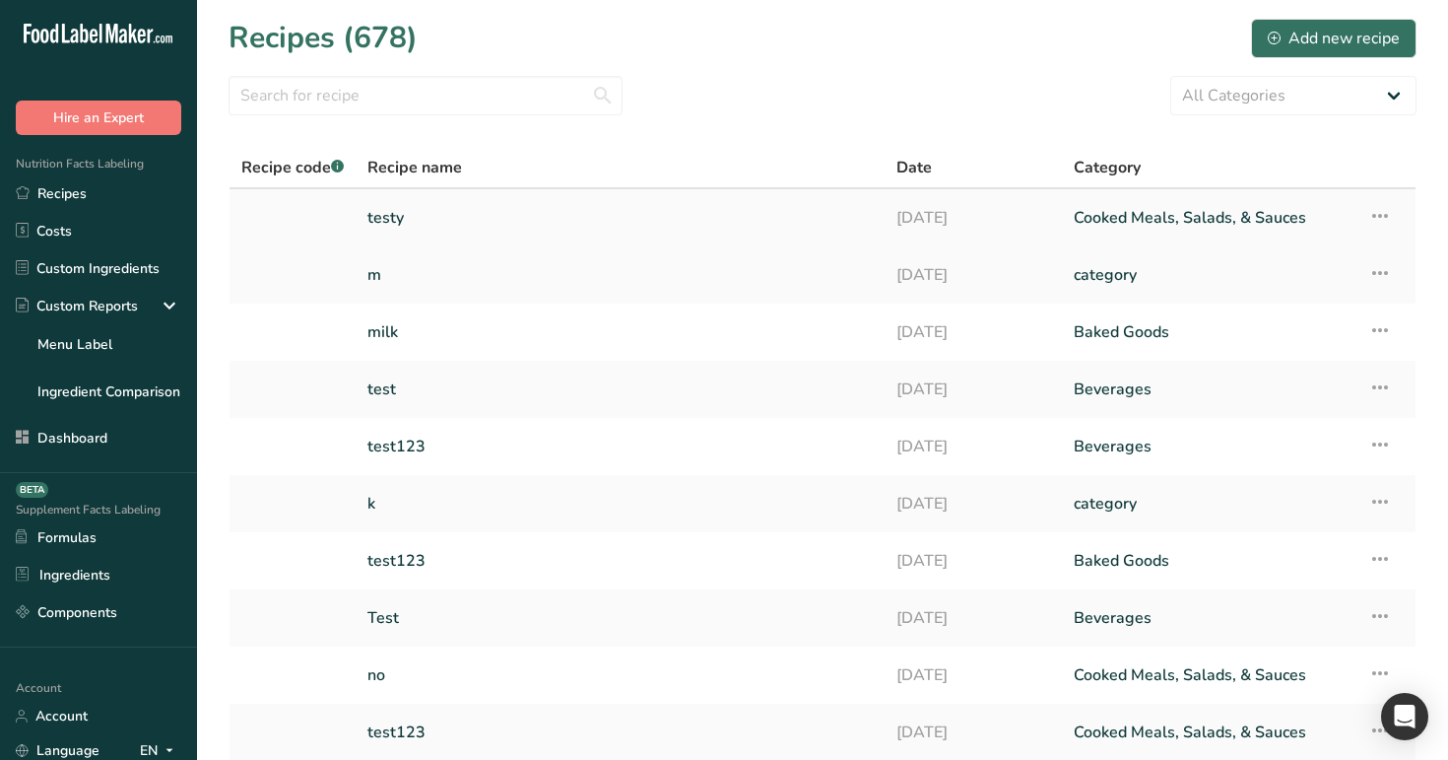
click at [1232, 206] on link "Cooked Meals, Salads, & Sauces" at bounding box center [1209, 217] width 271 height 41
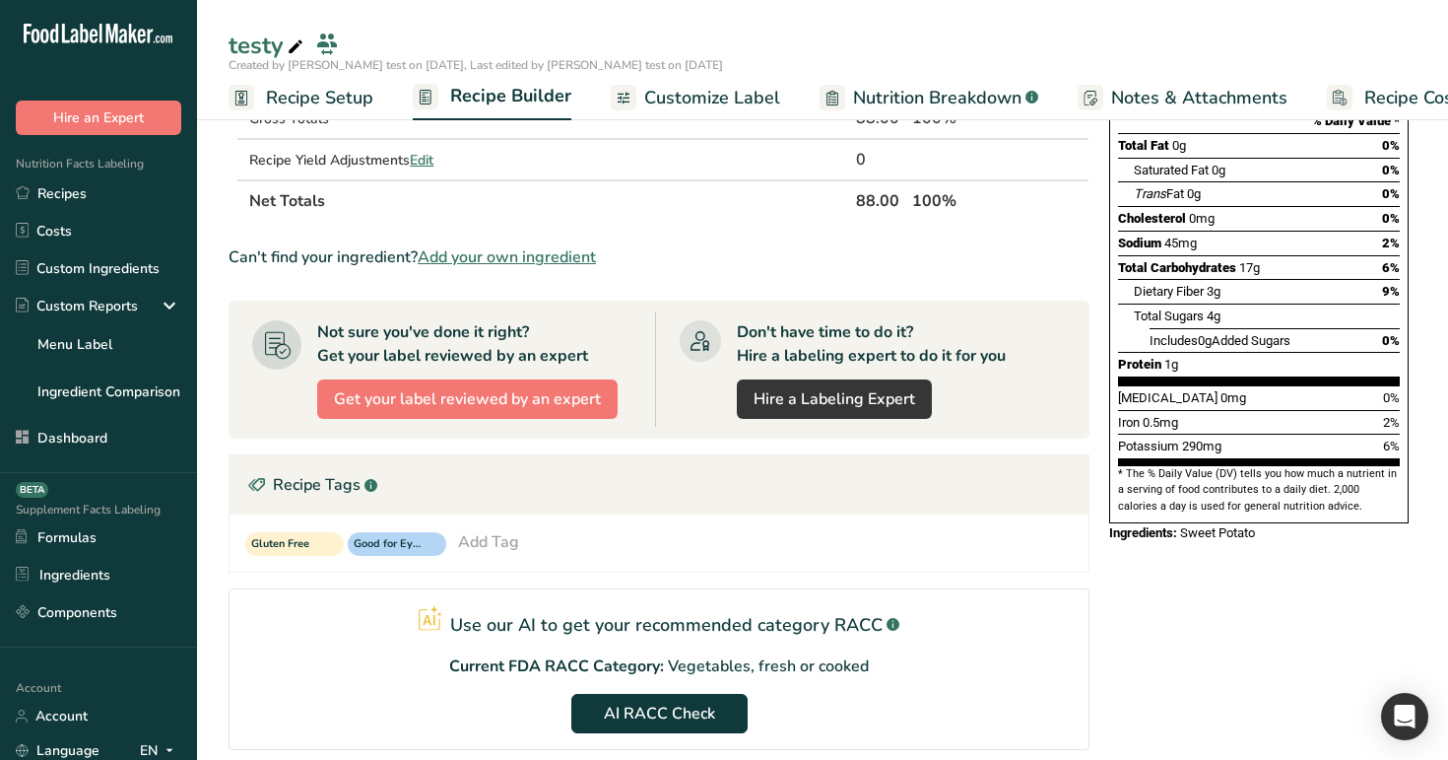
scroll to position [340, 0]
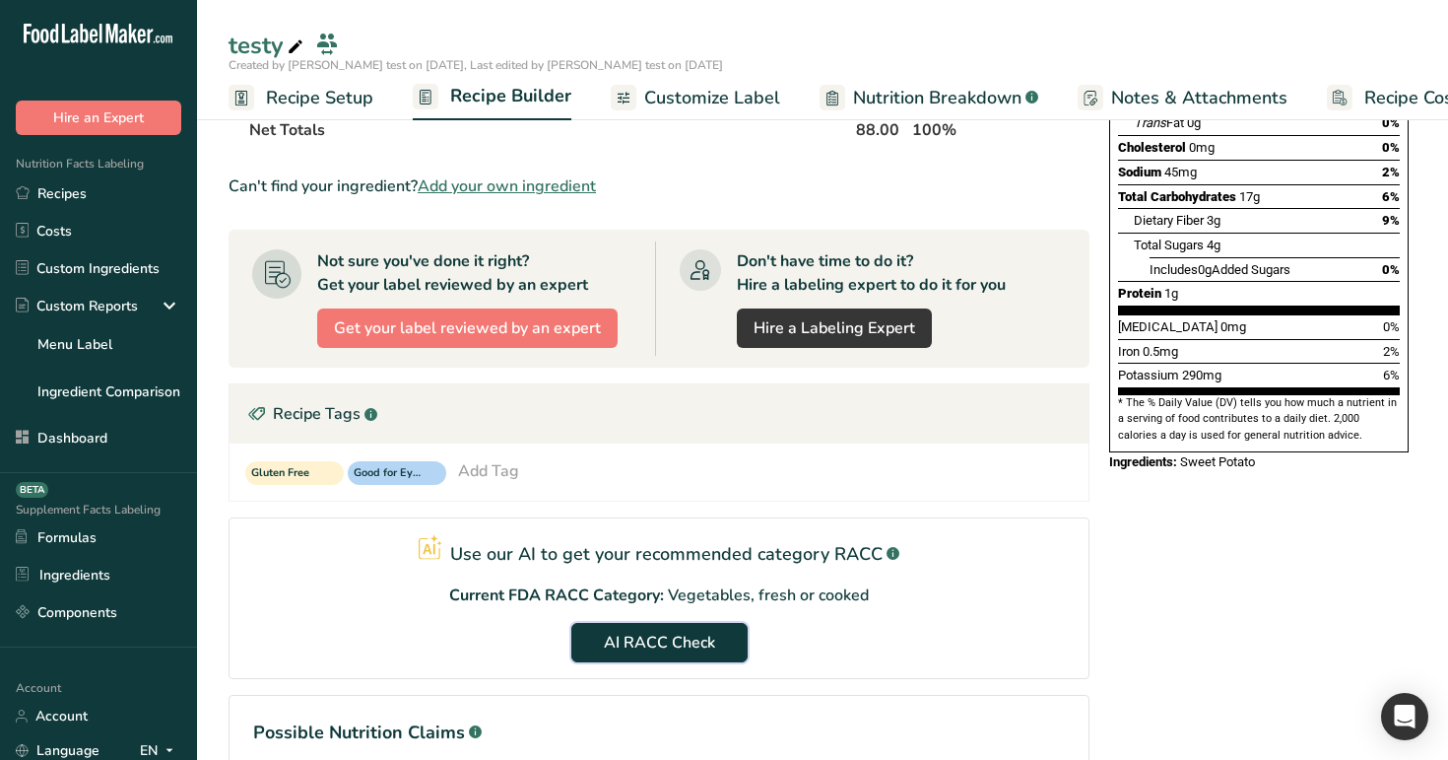
click at [666, 640] on span "AI RACC Check" at bounding box center [659, 642] width 111 height 24
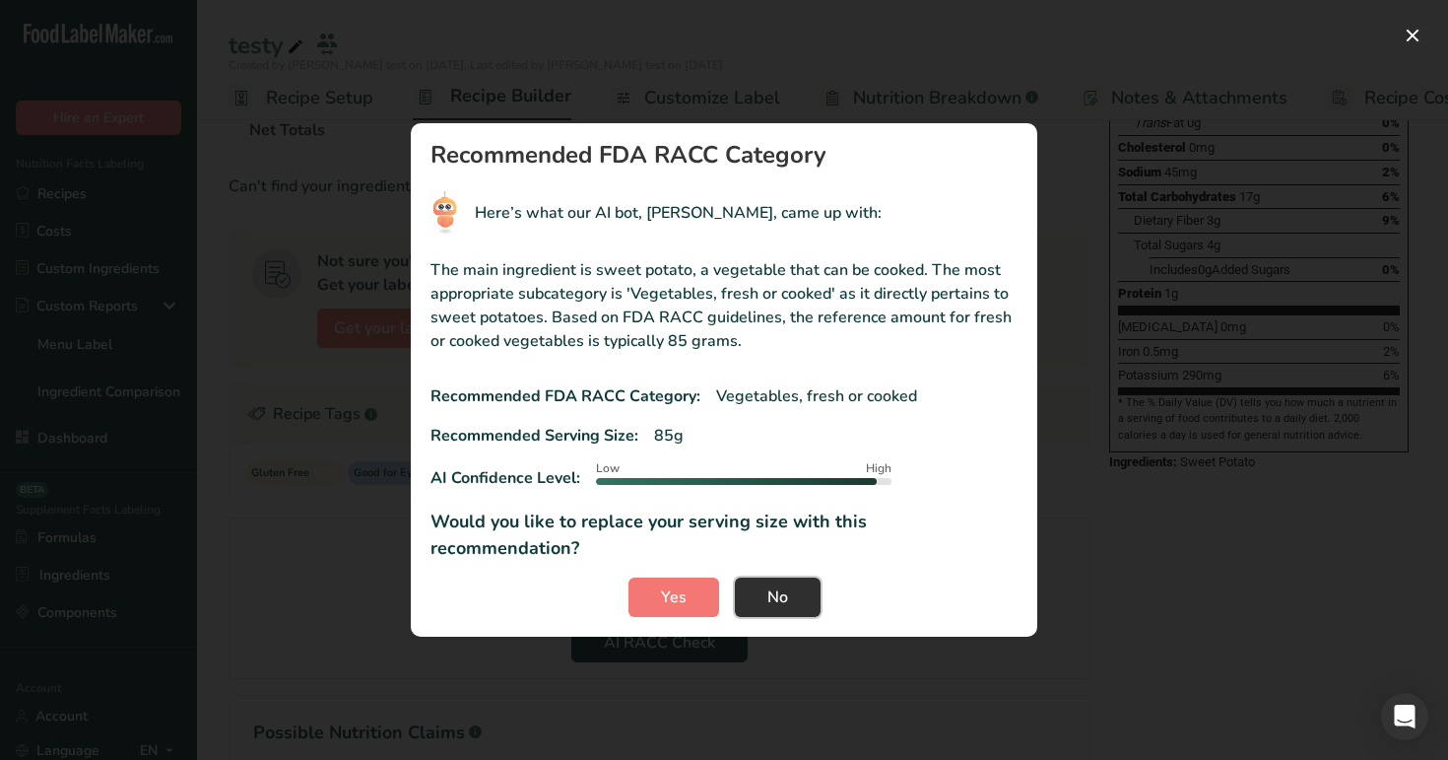
click at [781, 587] on span "No" at bounding box center [777, 597] width 21 height 24
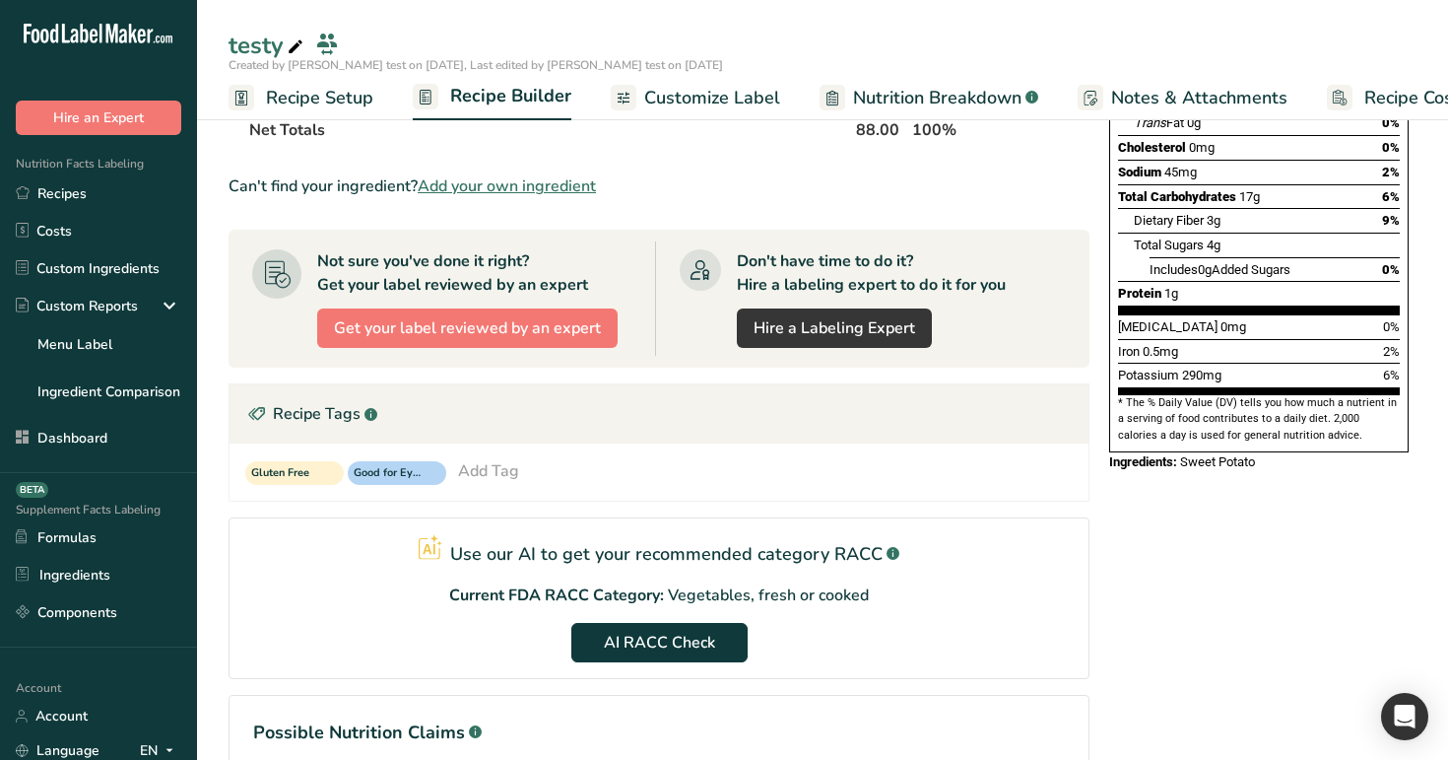
click at [329, 99] on span "Recipe Setup" at bounding box center [319, 98] width 107 height 27
